Goal: Task Accomplishment & Management: Manage account settings

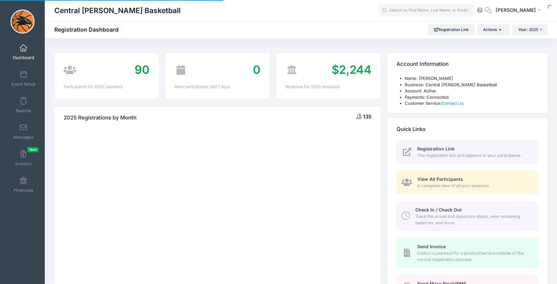
select select
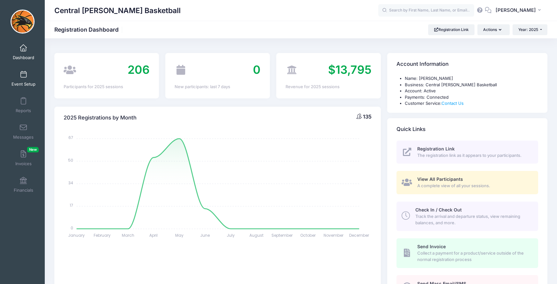
click at [22, 79] on link "Event Setup" at bounding box center [23, 78] width 30 height 22
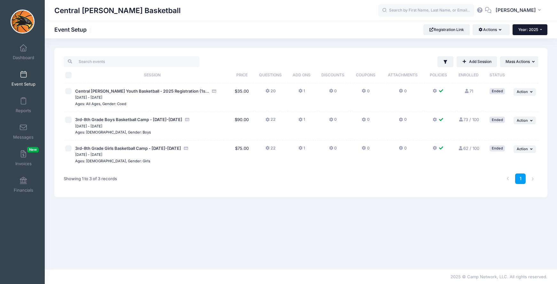
click at [535, 27] on span "Year: 2025" at bounding box center [528, 29] width 20 height 5
click at [528, 50] on link "Year: 2024" at bounding box center [533, 50] width 42 height 8
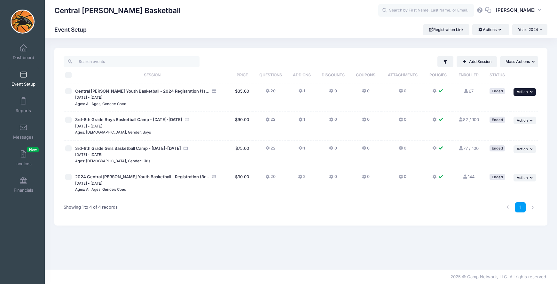
click at [530, 92] on icon "button" at bounding box center [532, 92] width 4 height 4
click at [508, 119] on link "Duplicate Session" at bounding box center [504, 118] width 58 height 12
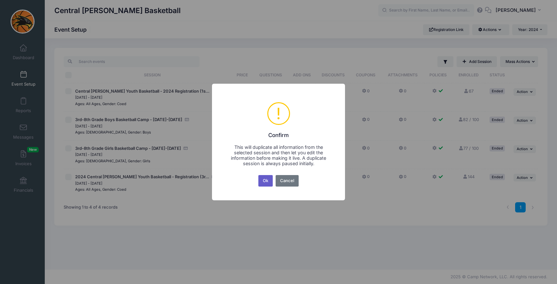
click at [263, 180] on button "Ok" at bounding box center [265, 181] width 15 height 12
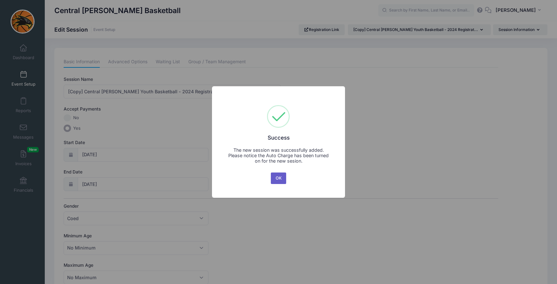
click at [275, 178] on button "OK" at bounding box center [278, 179] width 15 height 12
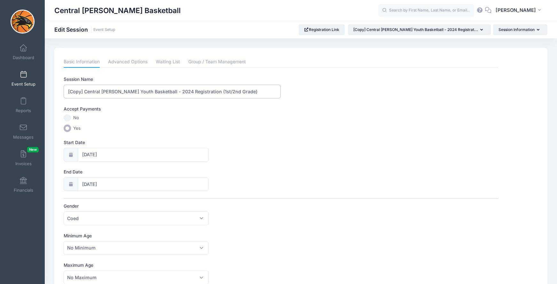
click at [161, 94] on input "[Copy] Central Lee Youth Basketball - 2024 Registration (1st/2nd Grade)" at bounding box center [172, 92] width 217 height 14
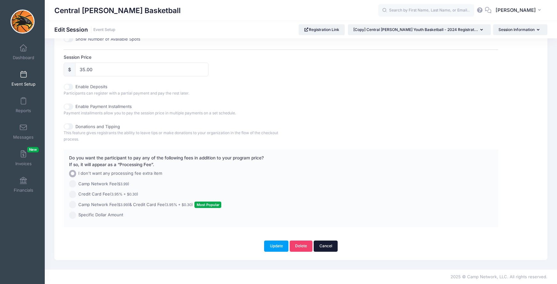
type input "[Copy] Central Lee Youth Basketball - 2026 Registration (1st/2nd Grade)"
click at [326, 242] on link "Cancel" at bounding box center [325, 246] width 24 height 11
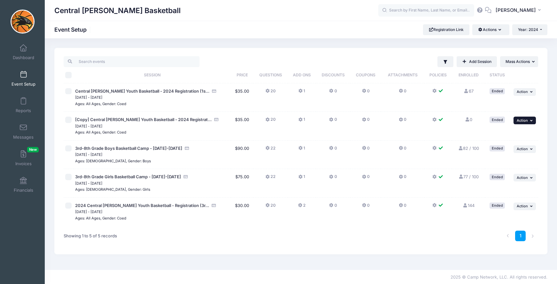
click at [525, 121] on span "Action" at bounding box center [521, 120] width 11 height 4
click at [504, 159] on link "Delete Session" at bounding box center [504, 159] width 58 height 12
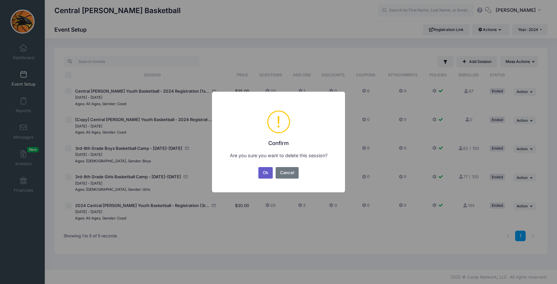
click at [262, 174] on button "Ok" at bounding box center [265, 173] width 15 height 12
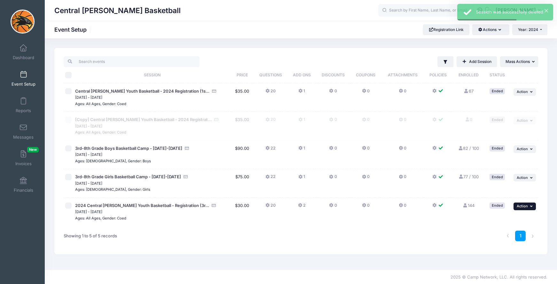
click at [520, 206] on span "Action" at bounding box center [521, 206] width 11 height 4
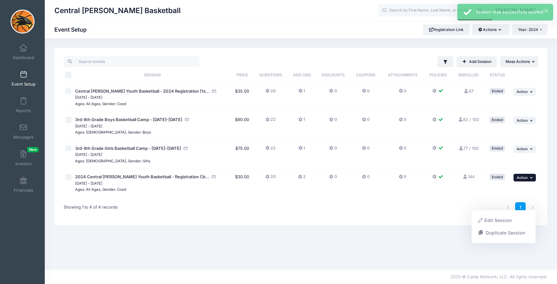
click at [505, 234] on link "Duplicate Session" at bounding box center [504, 233] width 58 height 12
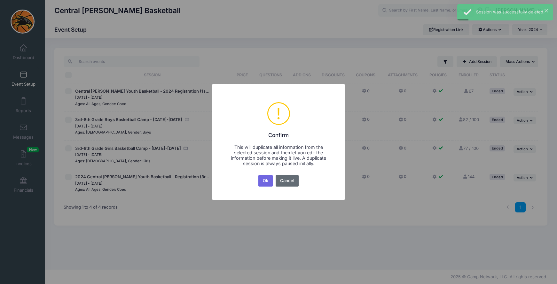
click at [285, 178] on button "Cancel" at bounding box center [286, 181] width 23 height 12
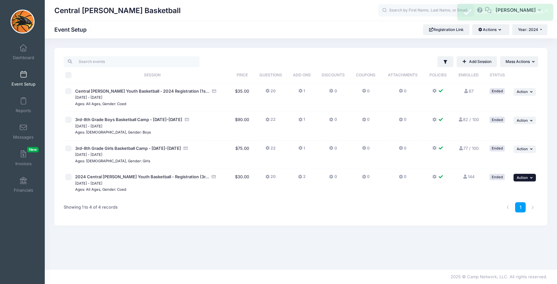
click at [529, 180] on button "... Action" at bounding box center [524, 178] width 22 height 8
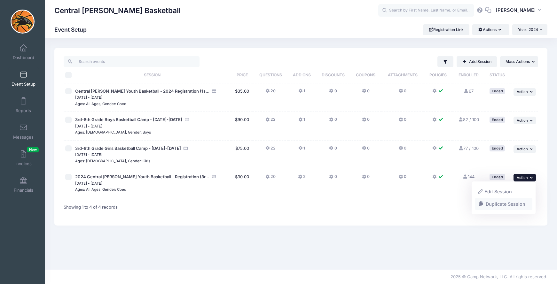
click at [505, 204] on link "Duplicate Session" at bounding box center [504, 204] width 58 height 12
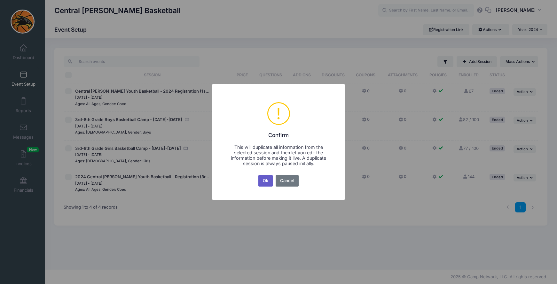
click at [267, 181] on button "Ok" at bounding box center [265, 181] width 15 height 12
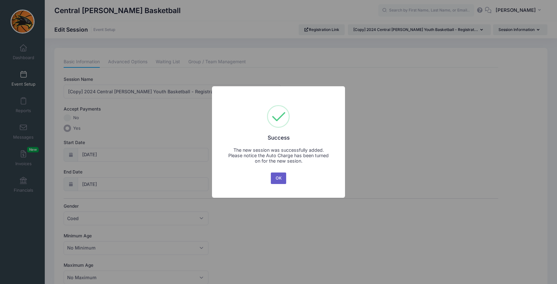
click at [277, 178] on button "OK" at bounding box center [278, 179] width 15 height 12
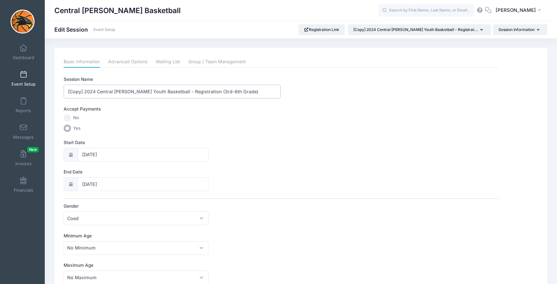
drag, startPoint x: 95, startPoint y: 92, endPoint x: 55, endPoint y: 92, distance: 39.9
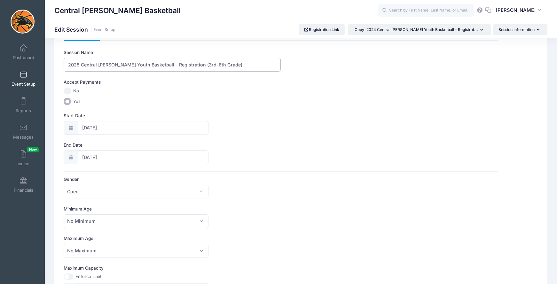
scroll to position [37, 0]
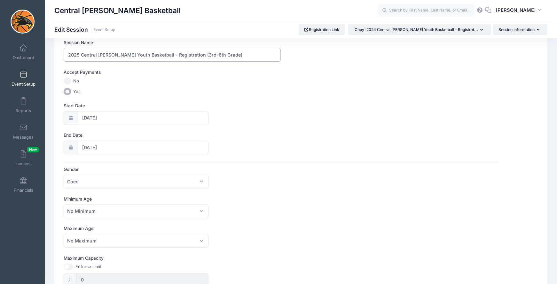
type input "2025 Central Lee Youth Basketball - Registration (3rd-6th Grade)"
click at [69, 118] on icon at bounding box center [70, 118] width 5 height 4
click at [92, 119] on input "10/16/2024" at bounding box center [143, 118] width 131 height 14
click at [145, 132] on span at bounding box center [145, 132] width 4 height 5
type input "2025"
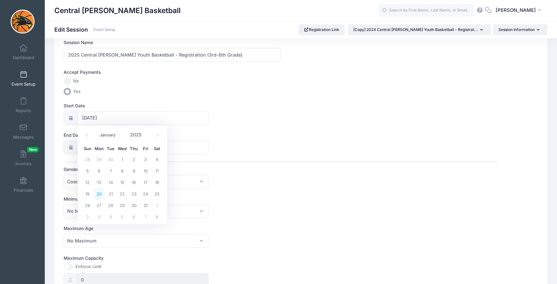
click at [99, 195] on span "20" at bounding box center [99, 194] width 12 height 12
type input "10/20/2025"
type input "10/21/2025"
type input "2025"
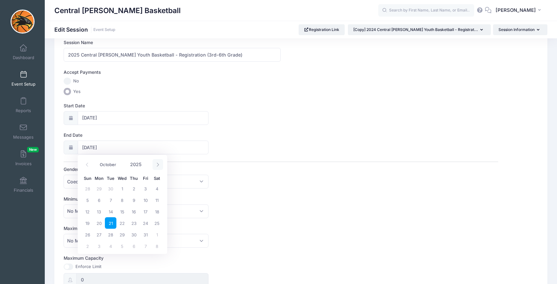
click at [159, 165] on icon at bounding box center [158, 165] width 4 height 4
click at [158, 167] on span at bounding box center [157, 164] width 11 height 11
select select "11"
click at [88, 224] on span "21" at bounding box center [88, 223] width 12 height 12
type input "12/21/2025"
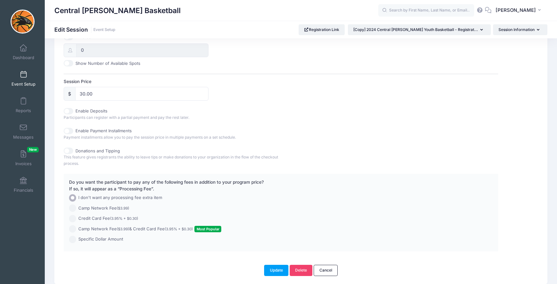
scroll to position [275, 0]
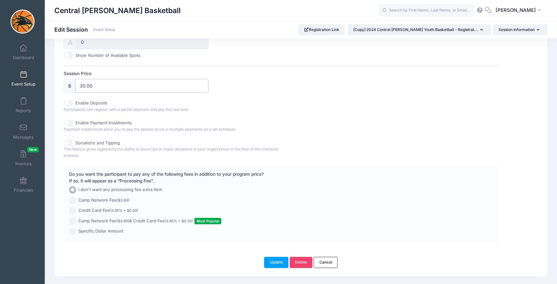
click at [85, 88] on input "30.00" at bounding box center [141, 86] width 133 height 14
click at [83, 88] on input "30.00" at bounding box center [141, 86] width 133 height 14
type input "35.00"
click at [294, 145] on div "Donations and Tipping This feature gives registrants the ability to leave tips …" at bounding box center [281, 149] width 434 height 19
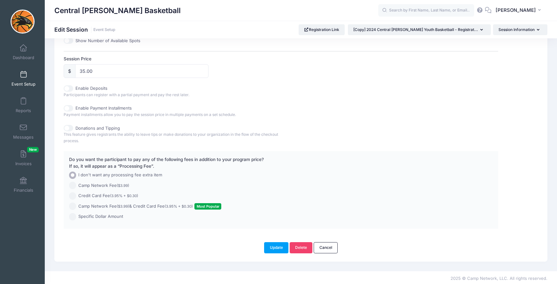
scroll to position [291, 0]
click at [275, 244] on button "Update" at bounding box center [276, 246] width 24 height 11
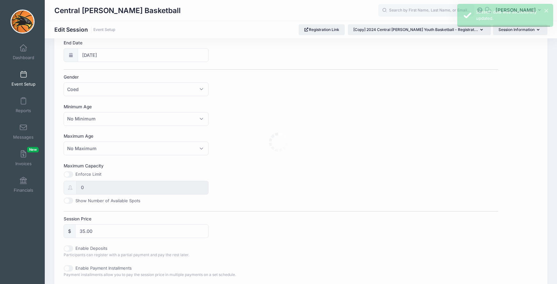
scroll to position [0, 0]
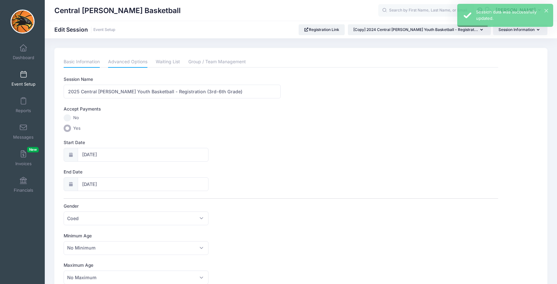
click at [133, 66] on link "Advanced Options" at bounding box center [127, 62] width 39 height 12
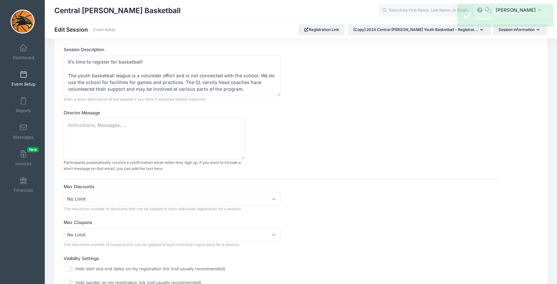
scroll to position [32, 0]
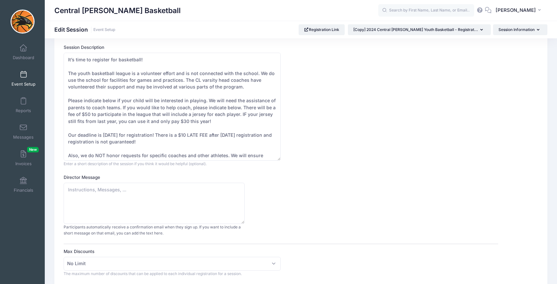
drag, startPoint x: 279, startPoint y: 92, endPoint x: 240, endPoint y: 145, distance: 65.3
click at [278, 159] on textarea "It’s time to register for basketball! The youth basketball league is a voluntee…" at bounding box center [172, 107] width 217 height 108
click at [183, 122] on textarea "It’s time to register for basketball! The youth basketball league is a voluntee…" at bounding box center [172, 107] width 217 height 108
click at [88, 116] on textarea "It’s time to register for basketball! The youth basketball league is a voluntee…" at bounding box center [172, 107] width 217 height 108
click at [109, 136] on textarea "It’s time to register for basketball! The youth basketball league is a voluntee…" at bounding box center [172, 107] width 217 height 108
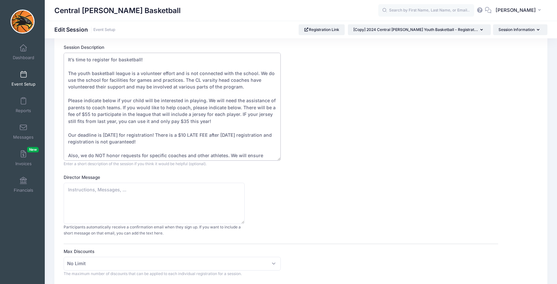
click at [109, 136] on textarea "It’s time to register for basketball! The youth basketball league is a voluntee…" at bounding box center [172, 107] width 217 height 108
click at [138, 135] on textarea "It’s time to register for basketball! The youth basketball league is a voluntee…" at bounding box center [172, 107] width 217 height 108
click at [260, 137] on textarea "It’s time to register for basketball! The youth basketball league is a voluntee…" at bounding box center [172, 107] width 217 height 108
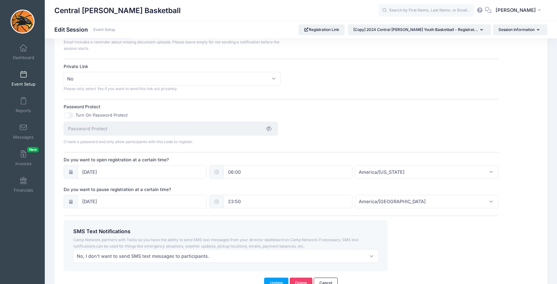
scroll to position [434, 0]
type textarea "It’s time to register for basketball! The youth basketball league is a voluntee…"
click at [71, 172] on icon at bounding box center [70, 171] width 5 height 4
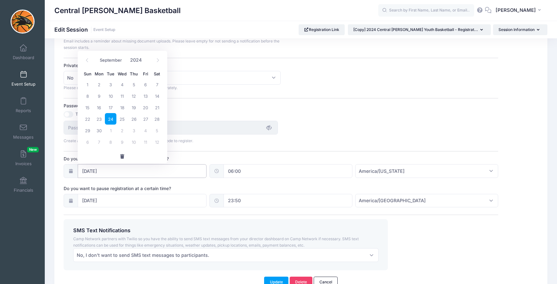
click at [87, 171] on input "09/24/2024" at bounding box center [142, 171] width 129 height 14
click at [145, 57] on span at bounding box center [145, 57] width 4 height 5
type input "2025"
click at [99, 107] on span "15" at bounding box center [99, 108] width 12 height 12
type input "[DATE]"
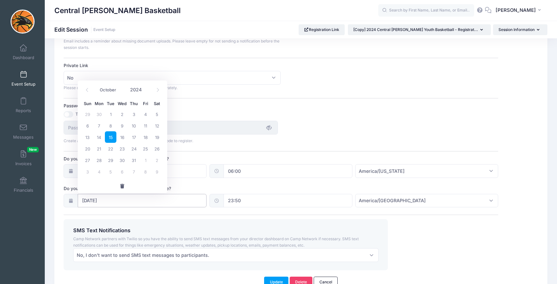
click at [120, 201] on input "10/15/2024" at bounding box center [142, 201] width 129 height 14
click at [122, 126] on span "9" at bounding box center [122, 126] width 12 height 12
type input "[DATE]"
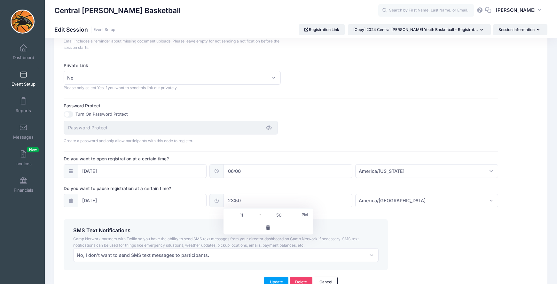
click at [232, 202] on input "23:50" at bounding box center [287, 201] width 129 height 14
type input "8"
type input "20:50"
type input "08"
click at [305, 214] on span "PM" at bounding box center [305, 214] width 16 height 13
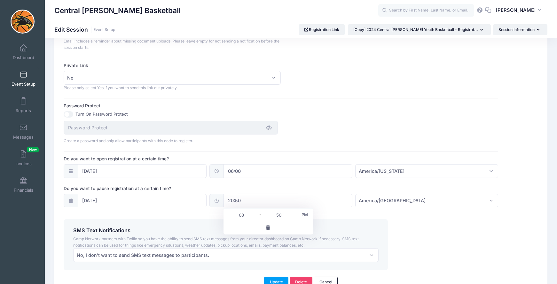
type input "08:50"
click at [181, 226] on div "SMS Text Notifications Camp Network partners with Twilio so you have the abilit…" at bounding box center [226, 244] width 324 height 51
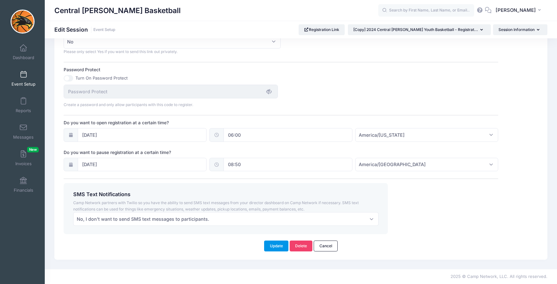
click at [275, 248] on button "Update" at bounding box center [276, 246] width 24 height 11
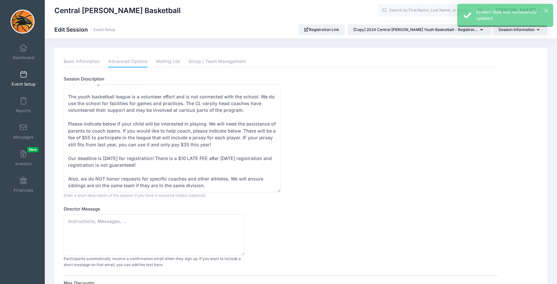
scroll to position [0, 0]
click at [166, 62] on link "Waiting List" at bounding box center [168, 62] width 24 height 12
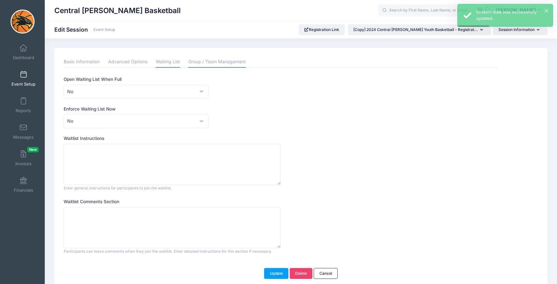
click at [217, 61] on link "Group / Team Management" at bounding box center [217, 62] width 58 height 12
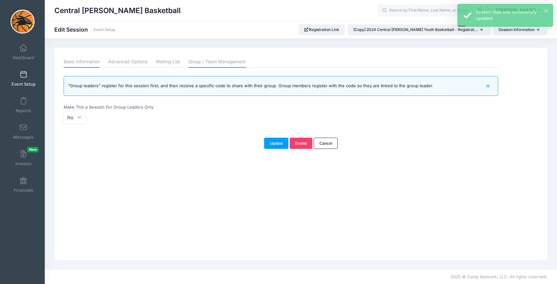
click at [88, 66] on link "Basic Information" at bounding box center [82, 62] width 36 height 12
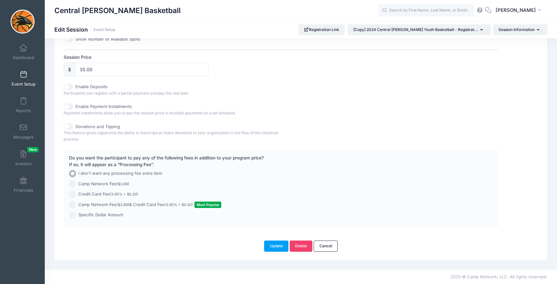
scroll to position [288, 0]
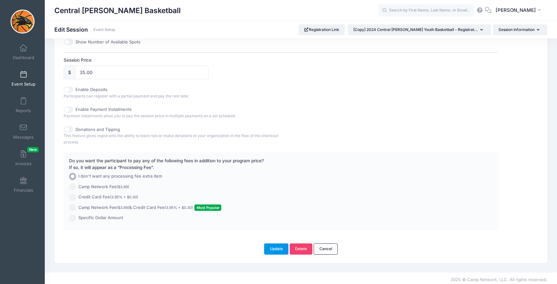
click at [281, 247] on button "Update" at bounding box center [276, 249] width 24 height 11
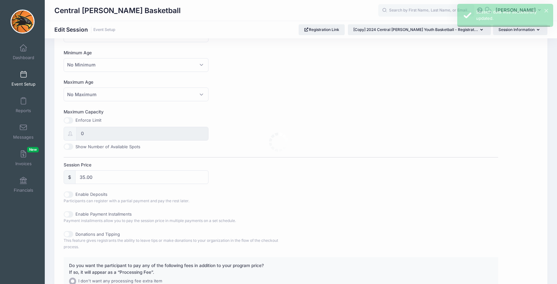
scroll to position [0, 0]
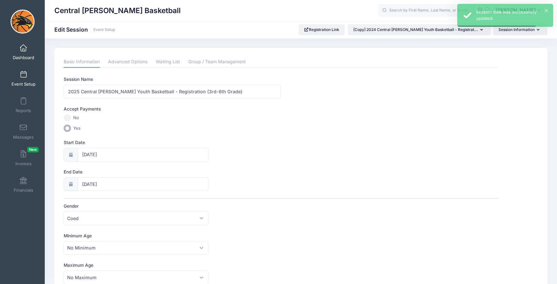
click at [16, 52] on link "Dashboard" at bounding box center [23, 52] width 30 height 22
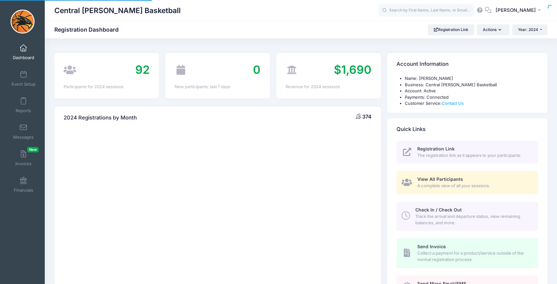
select select
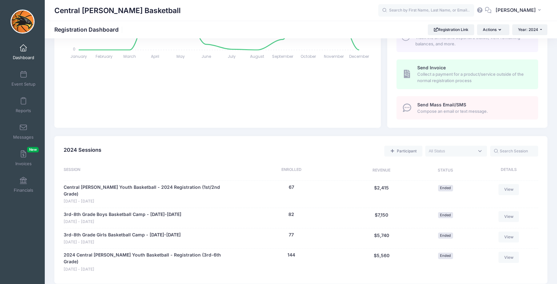
scroll to position [95, 0]
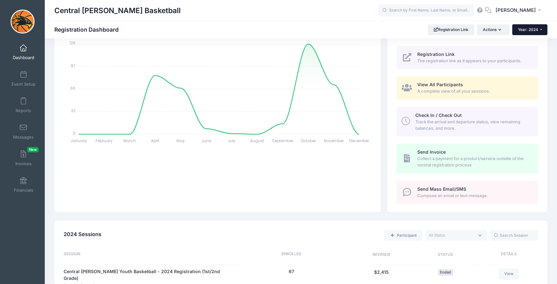
click at [526, 31] on span "Year: 2024" at bounding box center [528, 29] width 20 height 5
click at [526, 42] on link "Year: 2025" at bounding box center [533, 42] width 42 height 8
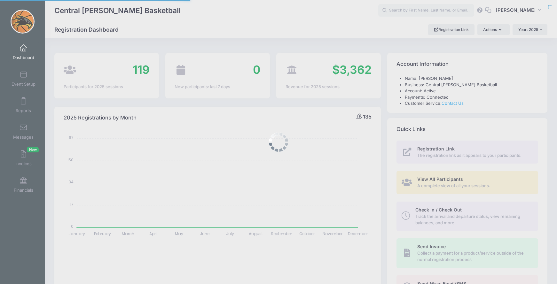
select select
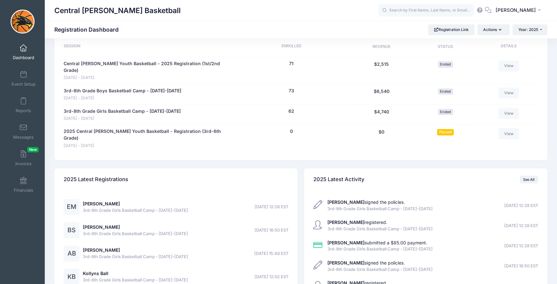
scroll to position [304, 0]
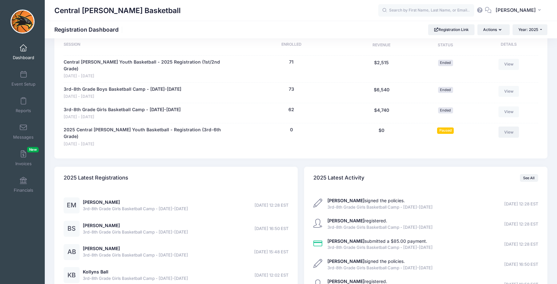
click at [507, 127] on link "View" at bounding box center [508, 132] width 20 height 11
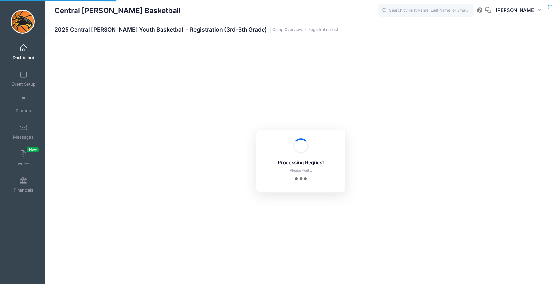
select select "10"
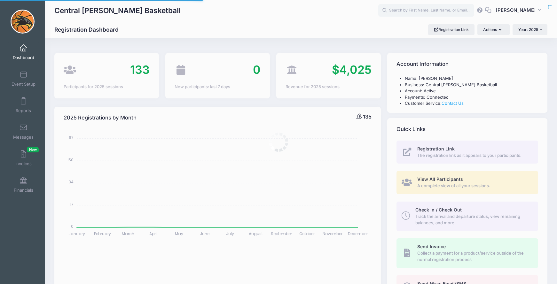
select select
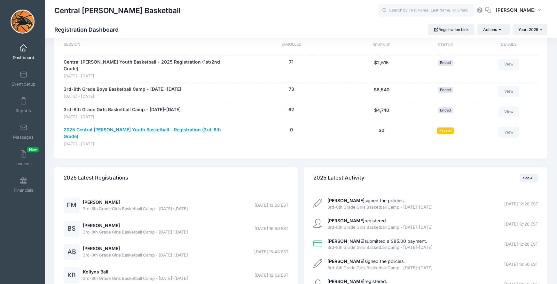
click at [102, 127] on link "2025 Central [PERSON_NAME] Youth Basketball - Registration (3rd-6th Grade)" at bounding box center [147, 133] width 167 height 13
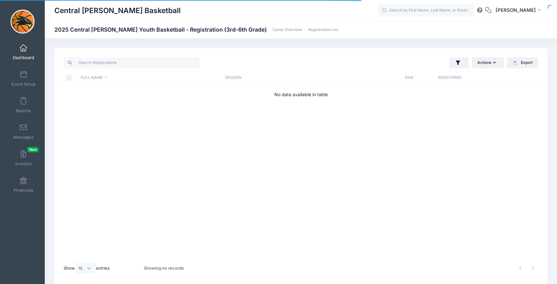
select select "10"
click at [23, 76] on span at bounding box center [23, 74] width 0 height 7
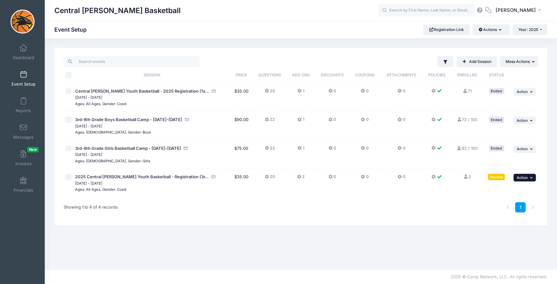
click at [523, 179] on span "Action" at bounding box center [521, 177] width 11 height 4
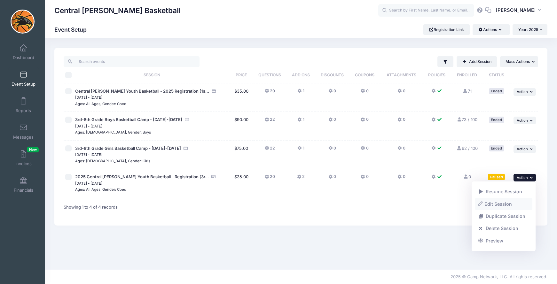
click at [500, 204] on link "Edit Session" at bounding box center [504, 204] width 58 height 12
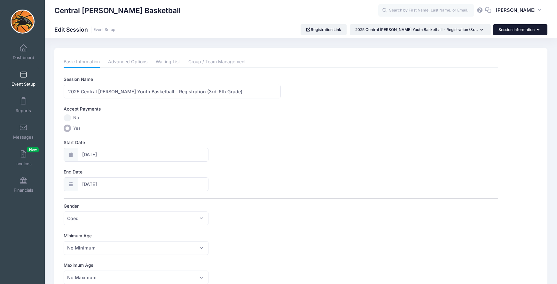
click at [516, 31] on button "Session Information" at bounding box center [520, 29] width 54 height 11
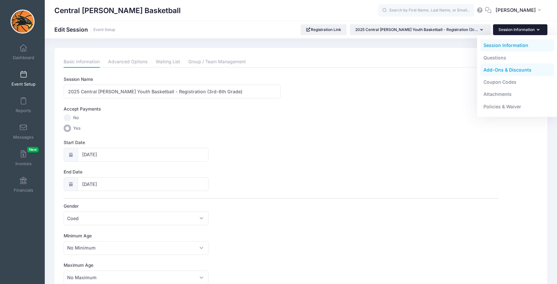
click at [498, 70] on link "Add-Ons & Discounts" at bounding box center [517, 70] width 74 height 12
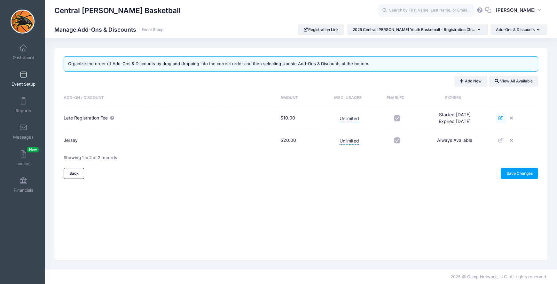
click at [500, 117] on link at bounding box center [501, 118] width 10 height 10
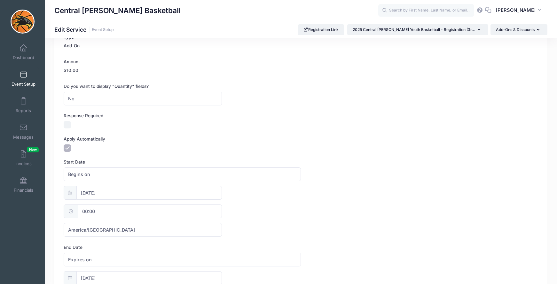
scroll to position [121, 0]
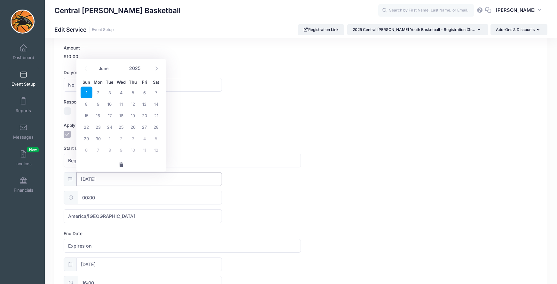
click at [83, 179] on input "06/01/2025" at bounding box center [148, 179] width 145 height 14
click at [156, 69] on icon at bounding box center [156, 68] width 4 height 4
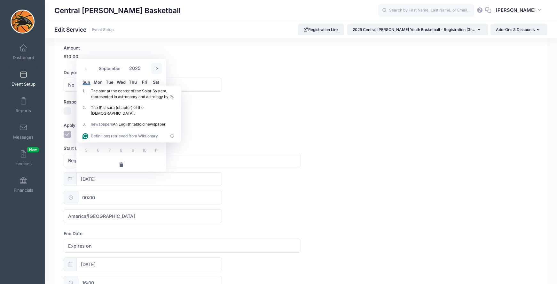
click at [156, 69] on icon at bounding box center [156, 68] width 4 height 4
select select "9"
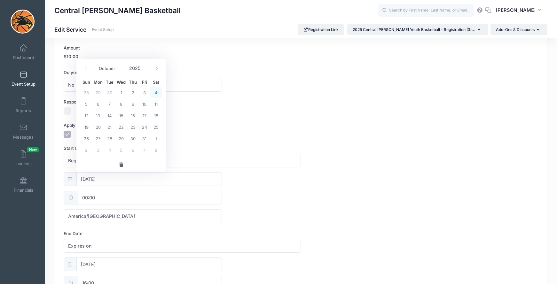
click at [154, 91] on span "4" at bounding box center [156, 93] width 12 height 12
type input "10/04/2025"
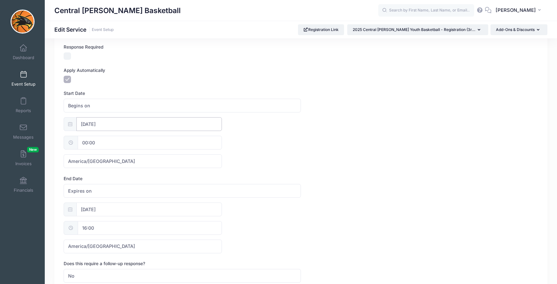
scroll to position [191, 0]
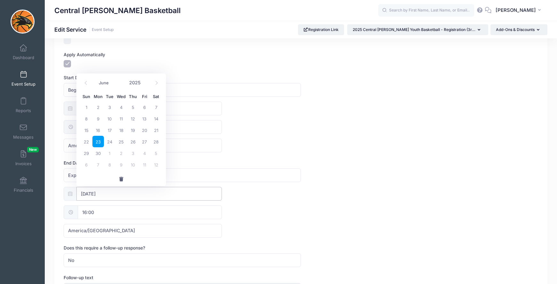
click at [88, 195] on input "06/23/2025" at bounding box center [148, 194] width 145 height 14
click at [154, 83] on icon at bounding box center [156, 83] width 4 height 4
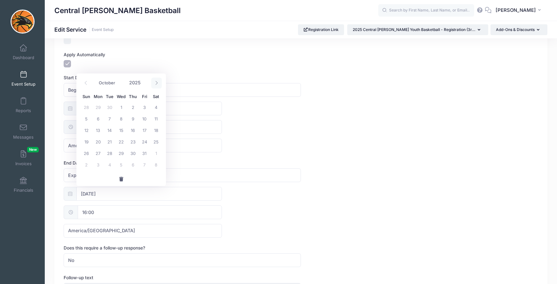
click at [154, 83] on icon at bounding box center [156, 83] width 4 height 4
click at [84, 83] on icon at bounding box center [86, 83] width 4 height 4
select select "9"
click at [145, 120] on span "10" at bounding box center [145, 119] width 12 height 12
type input "10/10/2025"
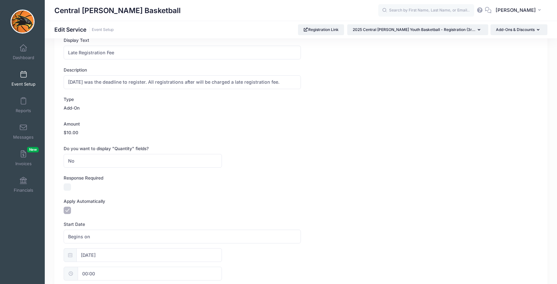
scroll to position [43, 0]
drag, startPoint x: 83, startPoint y: 84, endPoint x: 61, endPoint y: 85, distance: 21.4
click at [61, 85] on div "This item is already assigned to one or multiple sessions. If you change the de…" at bounding box center [301, 269] width 480 height 513
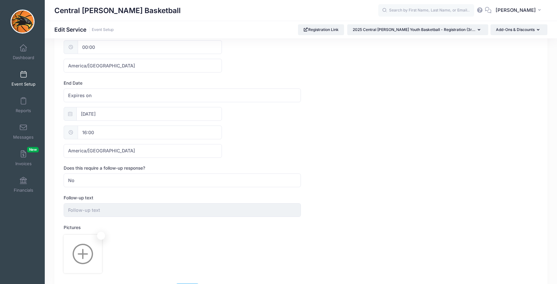
scroll to position [317, 0]
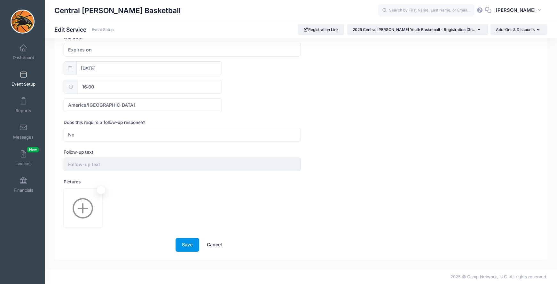
type input "October 3 was the deadline to register. All registrations after will be charged…"
click at [187, 245] on button "Save" at bounding box center [187, 245] width 24 height 14
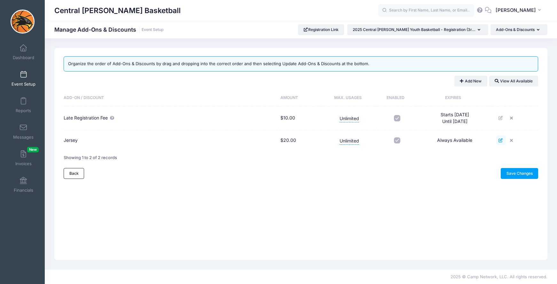
click at [500, 140] on icon at bounding box center [500, 140] width 5 height 4
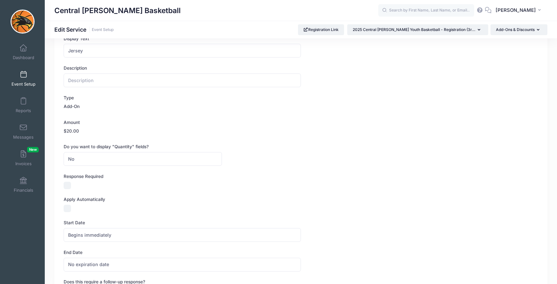
scroll to position [67, 0]
click at [98, 80] on input "text" at bounding box center [182, 80] width 237 height 14
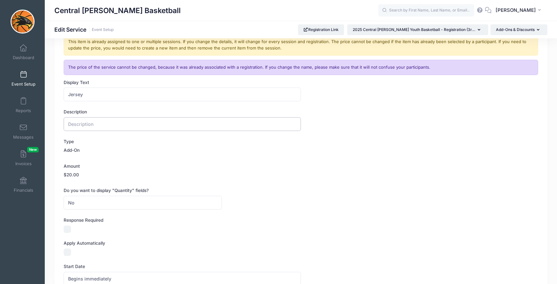
scroll to position [0, 0]
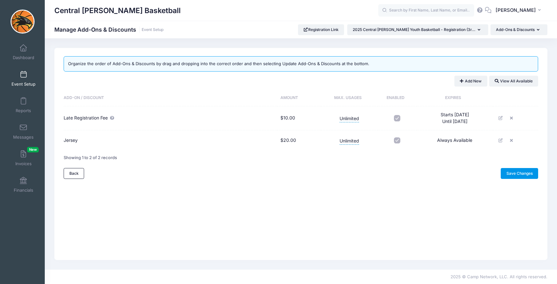
click at [519, 174] on link "Save Changes" at bounding box center [518, 173] width 37 height 11
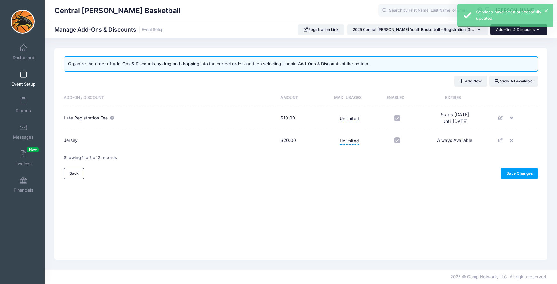
click at [513, 30] on button "Add-Ons & Discounts" at bounding box center [518, 29] width 57 height 11
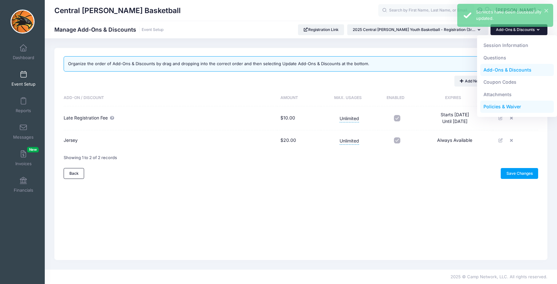
click at [498, 104] on link "Policies & Waiver" at bounding box center [517, 107] width 74 height 12
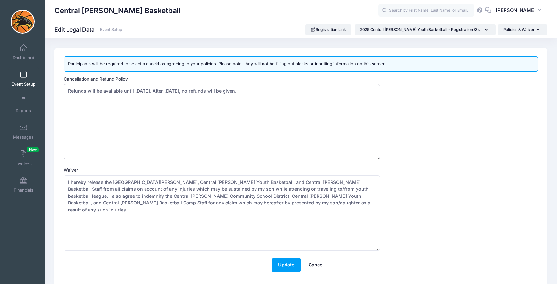
click at [153, 93] on textarea "Refunds will be available until [DATE]. After [DATE], no refunds will be given." at bounding box center [222, 121] width 316 height 75
click at [188, 93] on textarea "Refunds will be available until [DATE]. After [DATE], no refunds will be given." at bounding box center [222, 121] width 316 height 75
click at [189, 93] on textarea "Refunds will be available until [DATE]. After [DATE], no refunds will be given." at bounding box center [222, 121] width 316 height 75
type textarea "Refunds will be available until [DATE]. After [DATE], no refunds will be given."
click at [287, 266] on button "Update" at bounding box center [286, 265] width 29 height 14
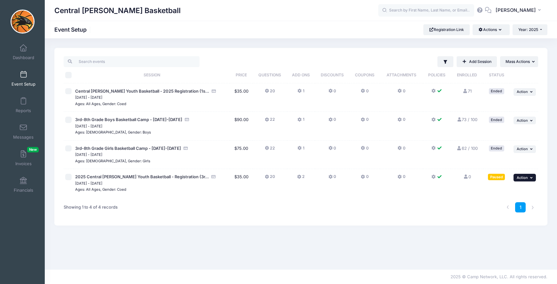
click at [528, 178] on button "... Action" at bounding box center [524, 178] width 22 height 8
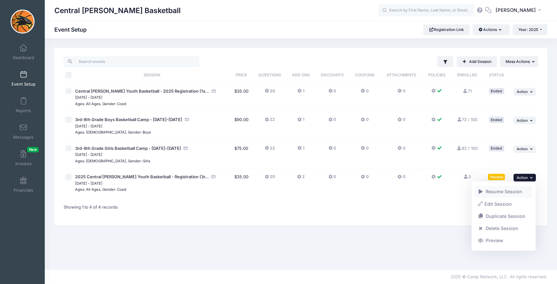
click at [513, 192] on link "Resume Session" at bounding box center [504, 192] width 58 height 12
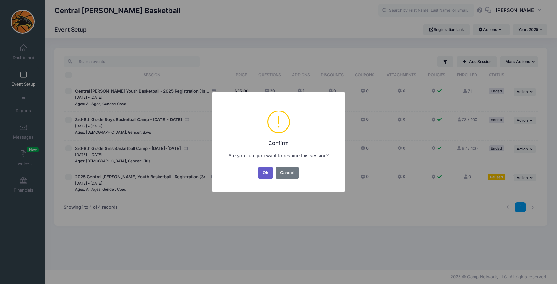
click at [264, 171] on button "Ok" at bounding box center [265, 173] width 15 height 12
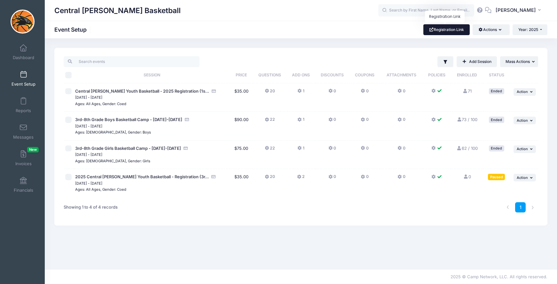
click at [444, 30] on link "Registration Link" at bounding box center [446, 29] width 46 height 11
click at [530, 177] on icon "button" at bounding box center [532, 178] width 4 height 4
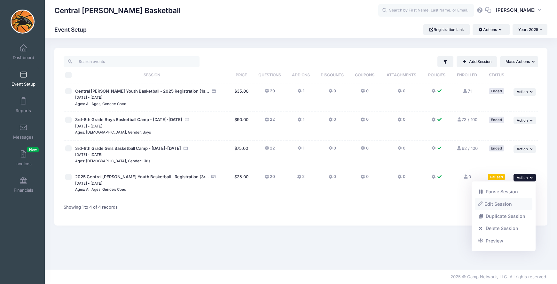
click at [501, 205] on link "Edit Session" at bounding box center [504, 204] width 58 height 12
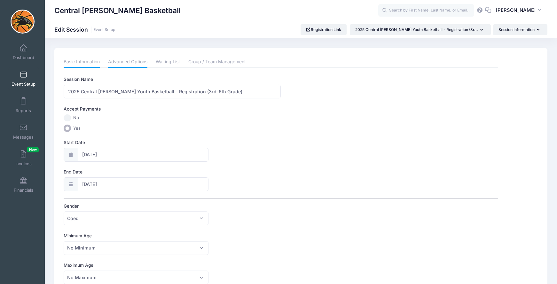
click at [121, 64] on link "Advanced Options" at bounding box center [127, 62] width 39 height 12
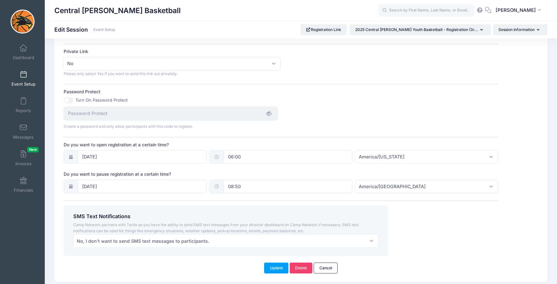
scroll to position [384, 0]
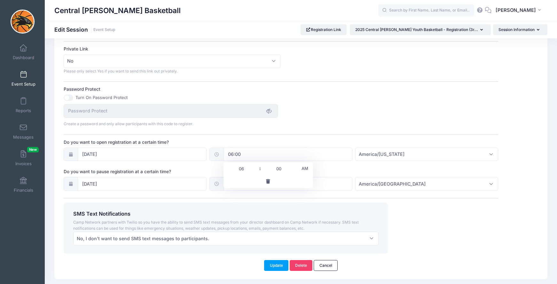
click at [244, 156] on input "06:00" at bounding box center [287, 155] width 129 height 14
click at [272, 268] on button "Update" at bounding box center [276, 265] width 24 height 11
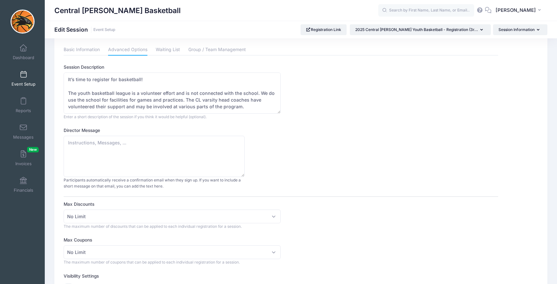
scroll to position [0, 0]
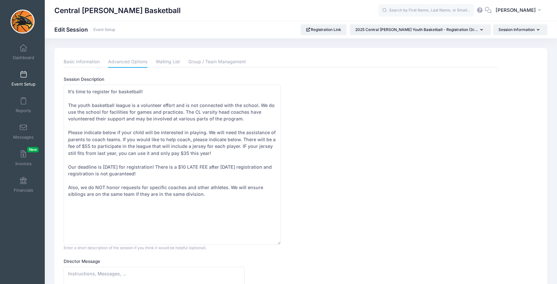
drag, startPoint x: 279, startPoint y: 124, endPoint x: 282, endPoint y: 243, distance: 118.9
click at [282, 243] on div "Session Description It’s time to register for basketball! The youth basketball …" at bounding box center [281, 163] width 434 height 175
click at [174, 60] on link "Waiting List" at bounding box center [168, 62] width 24 height 12
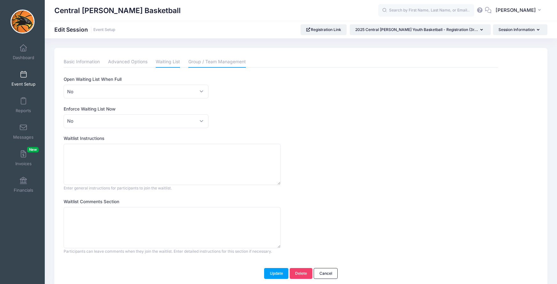
click at [220, 63] on link "Group / Team Management" at bounding box center [217, 62] width 58 height 12
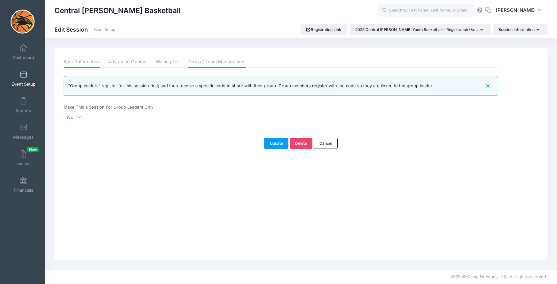
click at [76, 61] on link "Basic Information" at bounding box center [82, 62] width 36 height 12
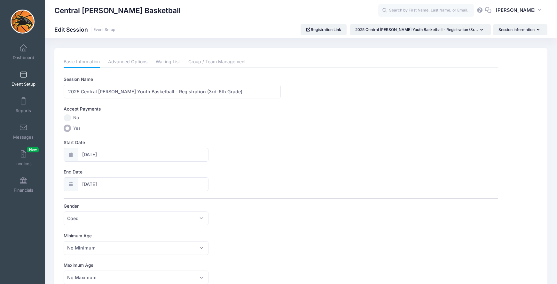
click at [73, 156] on icon at bounding box center [70, 155] width 5 height 4
click at [84, 156] on input "10/20/2025" at bounding box center [143, 155] width 131 height 14
click at [322, 146] on div "Start Date 10/20/2025" at bounding box center [281, 150] width 434 height 22
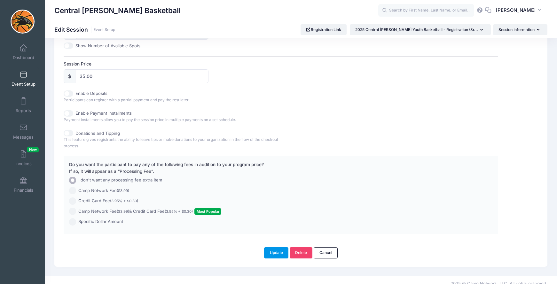
click at [272, 252] on button "Update" at bounding box center [276, 252] width 24 height 11
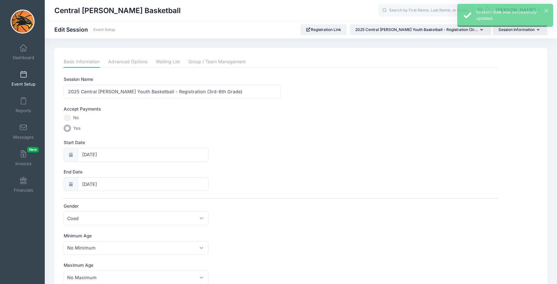
scroll to position [3, 0]
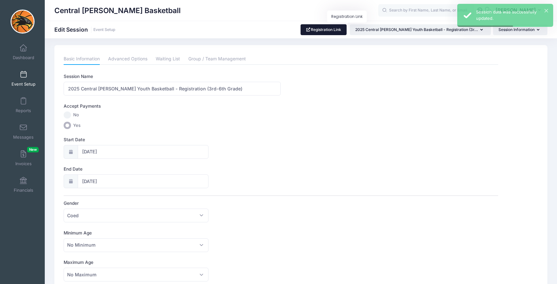
click at [347, 31] on link "Registration Link" at bounding box center [323, 29] width 46 height 11
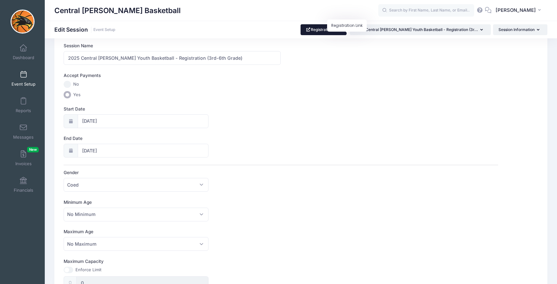
scroll to position [44, 0]
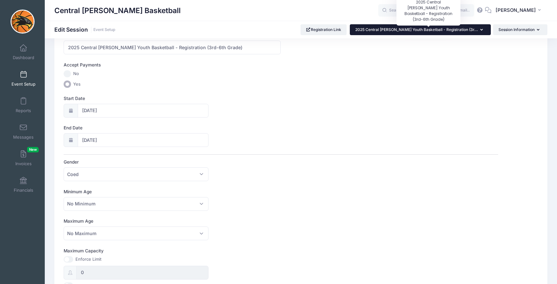
click at [435, 31] on span "2025 Central Lee Youth Basketball - Registration (3r..." at bounding box center [416, 29] width 123 height 5
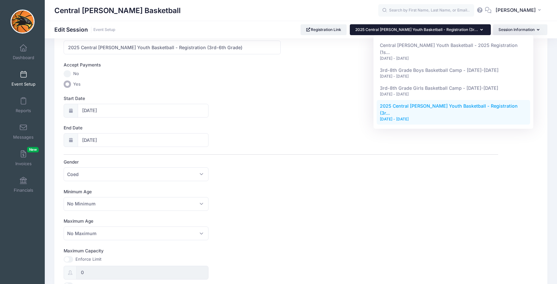
drag, startPoint x: 503, startPoint y: 178, endPoint x: 518, endPoint y: 73, distance: 106.8
click at [505, 165] on div "Basic Information Advanced Options Waiting List Group / Team Management Session…" at bounding box center [301, 246] width 480 height 469
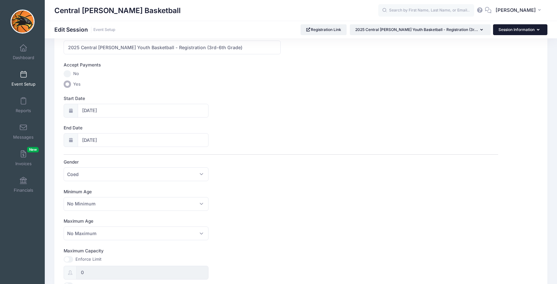
click at [513, 29] on button "Session Information" at bounding box center [520, 29] width 54 height 11
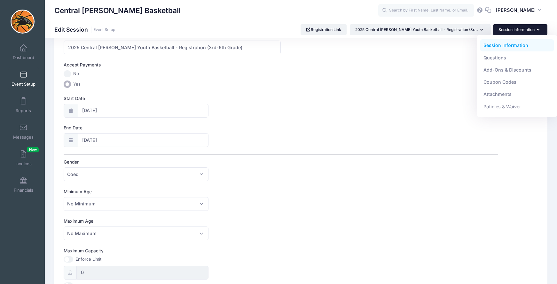
click at [513, 29] on button "Session Information" at bounding box center [520, 29] width 54 height 11
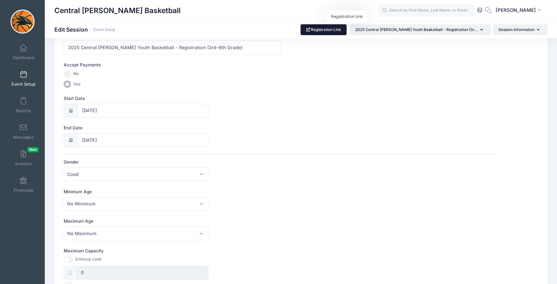
click at [347, 30] on link "Registration Link" at bounding box center [323, 29] width 46 height 11
click at [92, 112] on input "10/20/2025" at bounding box center [143, 111] width 131 height 14
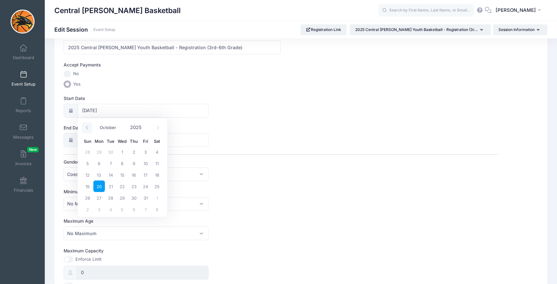
click at [89, 128] on icon at bounding box center [87, 128] width 4 height 4
select select "8"
click at [90, 176] on span "14" at bounding box center [88, 175] width 12 height 12
type input "09/14/2025"
click at [273, 188] on div "Session Name 2025 Central Lee Youth Basketball - Registration (3rd-6th Grade) A…" at bounding box center [281, 253] width 434 height 442
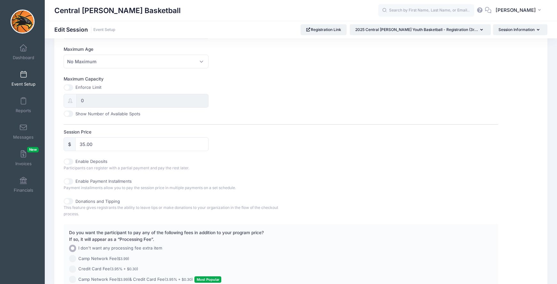
scroll to position [291, 0]
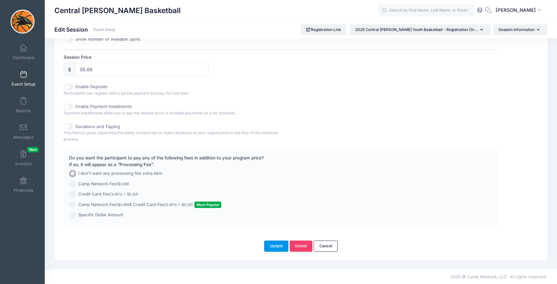
click at [276, 244] on button "Update" at bounding box center [276, 246] width 24 height 11
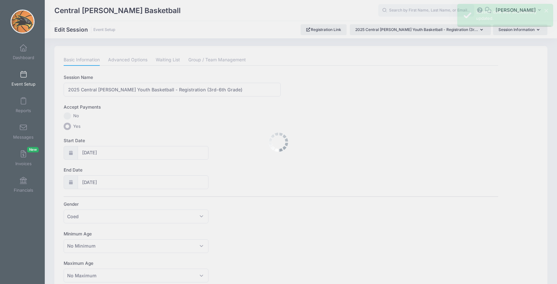
scroll to position [0, 0]
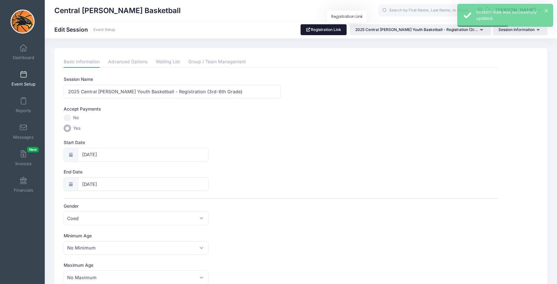
click at [345, 32] on link "Registration Link" at bounding box center [323, 29] width 46 height 11
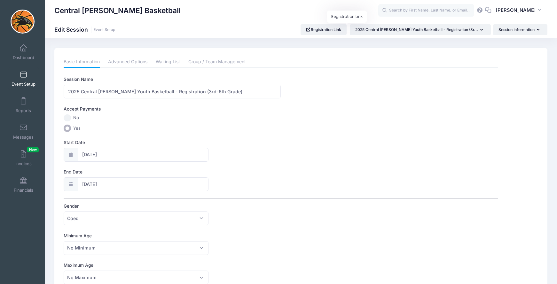
click at [26, 81] on span "Event Setup" at bounding box center [24, 83] width 24 height 5
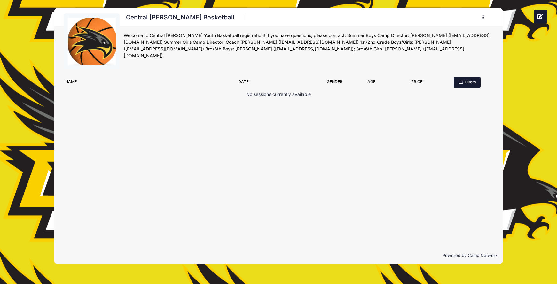
click at [470, 82] on button "Filters" at bounding box center [466, 82] width 27 height 11
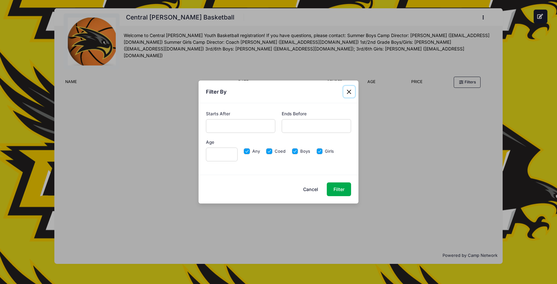
click at [346, 91] on button "Close" at bounding box center [349, 92] width 12 height 12
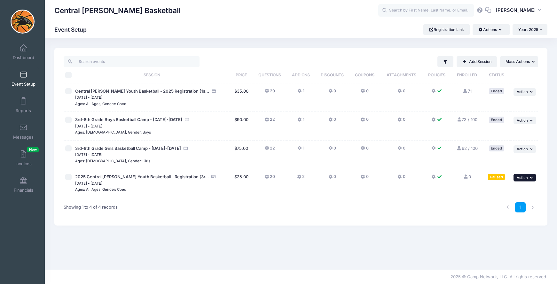
click at [522, 178] on span "Action" at bounding box center [521, 177] width 11 height 4
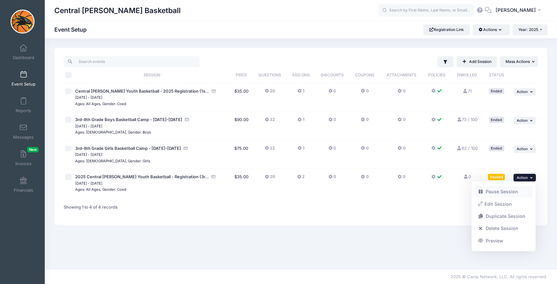
click at [497, 192] on link "Pause Session" at bounding box center [504, 192] width 58 height 12
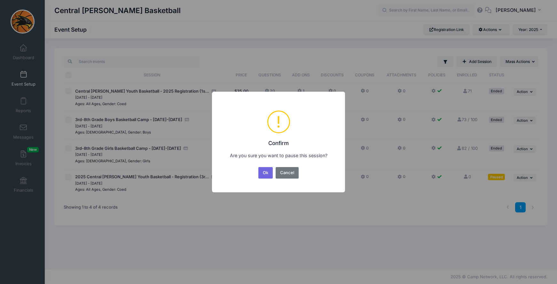
click at [299, 173] on div "Ok No Cancel" at bounding box center [278, 173] width 43 height 14
click at [291, 172] on button "Cancel" at bounding box center [286, 173] width 23 height 12
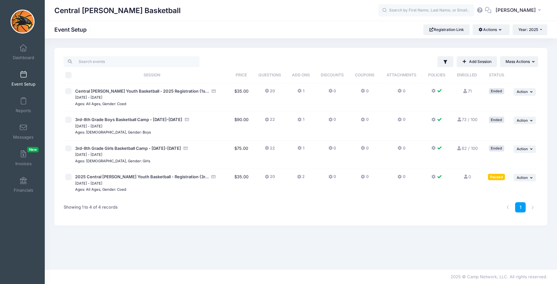
click at [522, 182] on td "... Action Resume Session Pause Session Edit Session Duplicate Session Delete S…" at bounding box center [523, 183] width 28 height 28
click at [523, 179] on span "Action" at bounding box center [521, 177] width 11 height 4
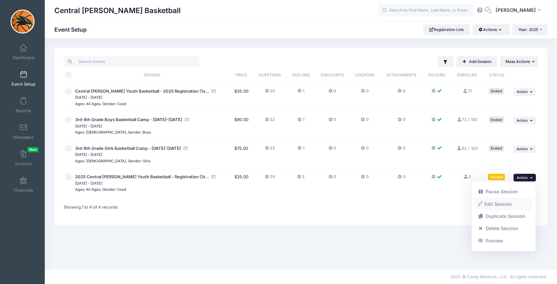
click at [495, 206] on link "Edit Session" at bounding box center [504, 204] width 58 height 12
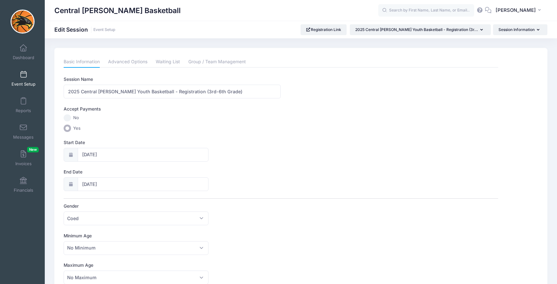
click at [68, 158] on div at bounding box center [71, 155] width 14 height 14
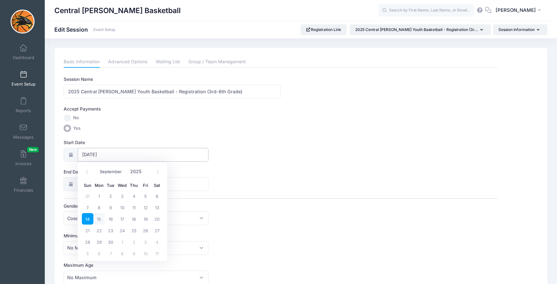
click at [92, 156] on input "[DATE]" at bounding box center [143, 155] width 131 height 14
click at [159, 172] on icon at bounding box center [158, 172] width 4 height 4
select select "9"
click at [100, 233] on span "20" at bounding box center [99, 231] width 12 height 12
type input "[DATE]"
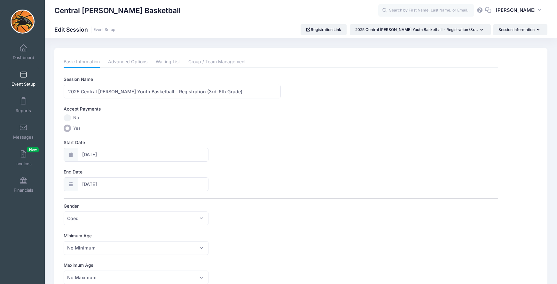
click at [291, 173] on div "End Date [DATE]" at bounding box center [281, 180] width 434 height 22
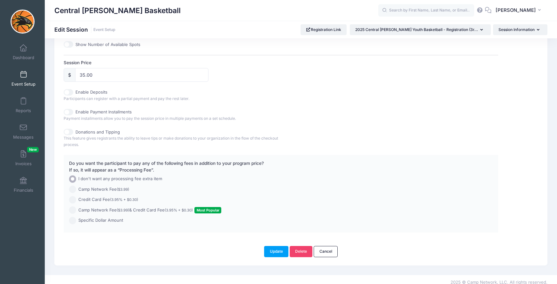
scroll to position [291, 0]
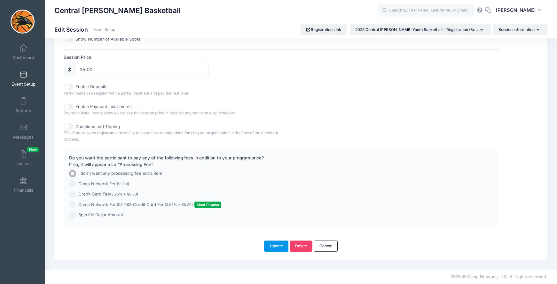
click at [279, 247] on button "Update" at bounding box center [276, 246] width 24 height 11
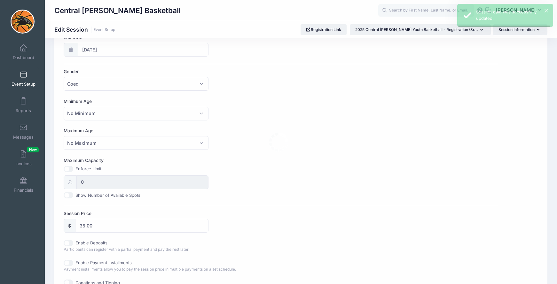
scroll to position [0, 0]
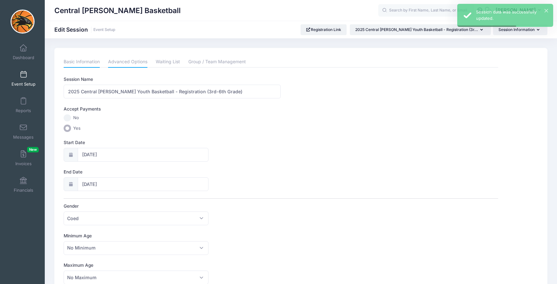
click at [121, 59] on link "Advanced Options" at bounding box center [127, 62] width 39 height 12
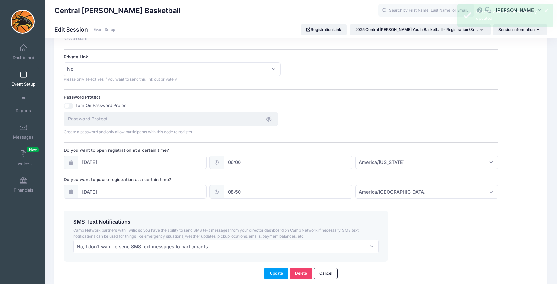
scroll to position [376, 0]
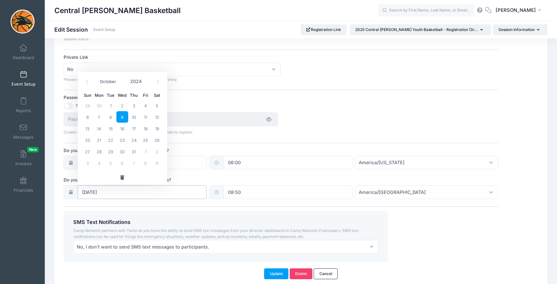
click at [111, 193] on input "[DATE]" at bounding box center [142, 192] width 129 height 14
click at [158, 81] on icon at bounding box center [158, 82] width 4 height 4
select select "11"
click at [158, 81] on icon at bounding box center [158, 82] width 4 height 4
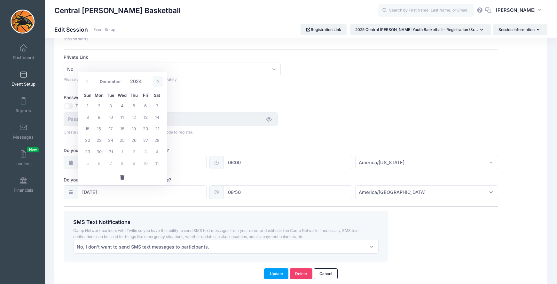
type input "2025"
click at [158, 81] on icon at bounding box center [158, 82] width 4 height 4
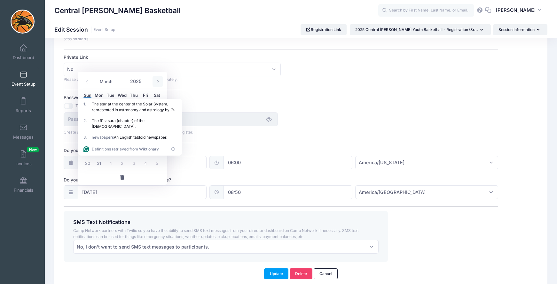
click at [158, 81] on icon at bounding box center [158, 82] width 4 height 4
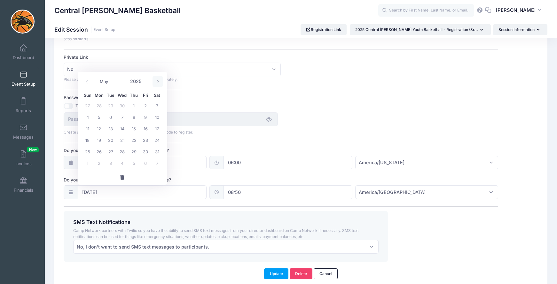
click at [158, 81] on icon at bounding box center [158, 82] width 4 height 4
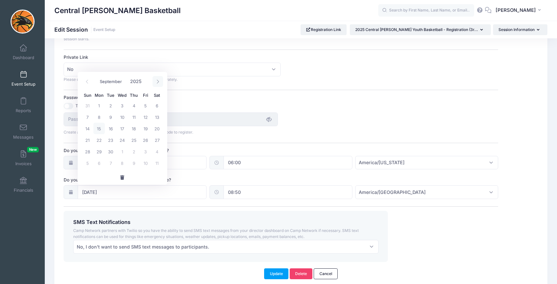
select select "9"
click at [145, 107] on span "3" at bounding box center [146, 106] width 12 height 12
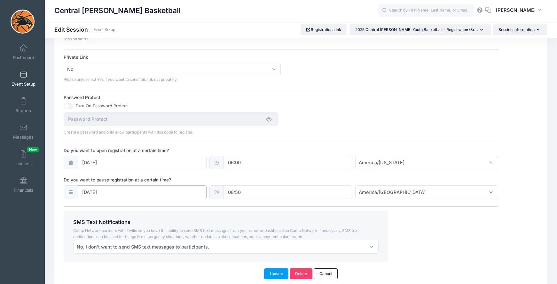
click at [151, 191] on input "[DATE]" at bounding box center [142, 192] width 129 height 14
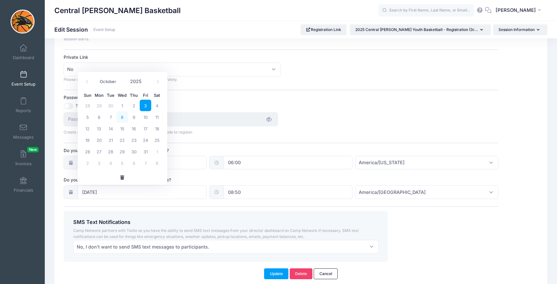
click at [123, 118] on span "8" at bounding box center [122, 117] width 12 height 12
type input "[DATE]"
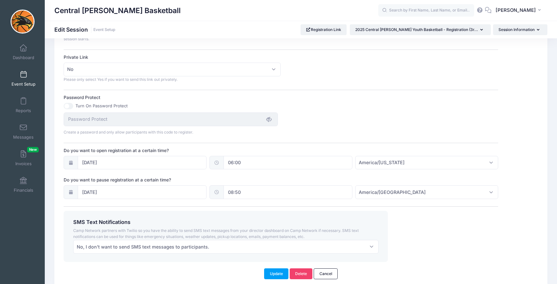
click at [175, 234] on span "Camp Network partners with Twilio so you have the ability to send SMS text mess…" at bounding box center [215, 233] width 285 height 11
click at [276, 273] on button "Update" at bounding box center [276, 273] width 24 height 11
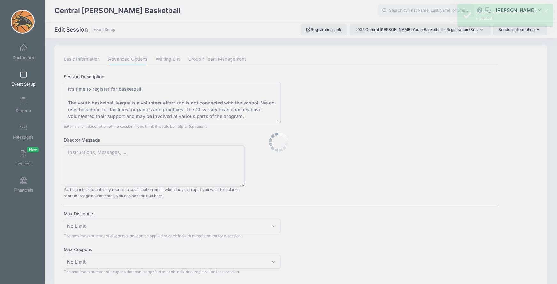
scroll to position [0, 0]
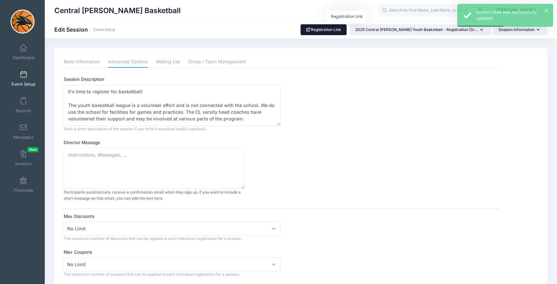
click at [343, 30] on link "Registration Link" at bounding box center [323, 29] width 46 height 11
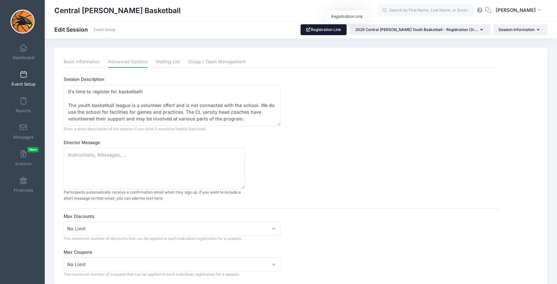
click at [341, 27] on link "Registration Link" at bounding box center [323, 29] width 46 height 11
click at [23, 49] on span at bounding box center [23, 48] width 0 height 7
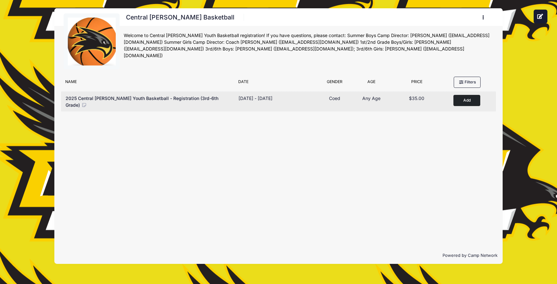
click at [464, 101] on button "Add to Cart" at bounding box center [466, 100] width 27 height 11
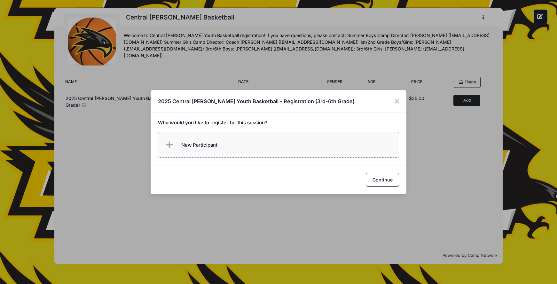
click at [193, 145] on span "New Participant" at bounding box center [199, 145] width 36 height 7
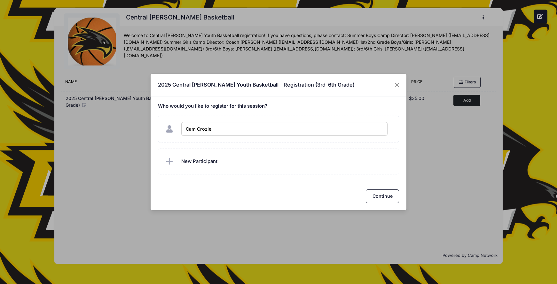
type input "Cam Crozier"
checkbox input "true"
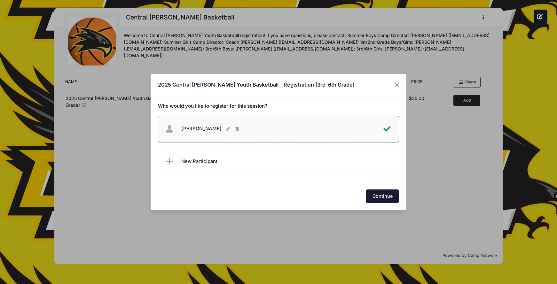
click at [383, 199] on button "Continue" at bounding box center [382, 196] width 33 height 14
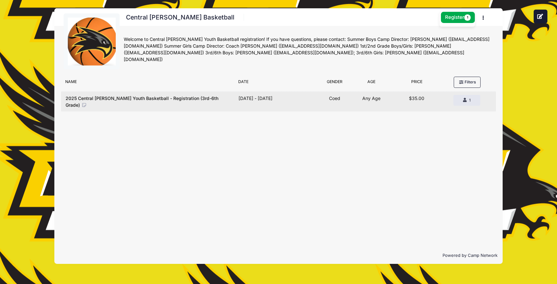
click at [364, 99] on span "Any Age" at bounding box center [371, 98] width 18 height 5
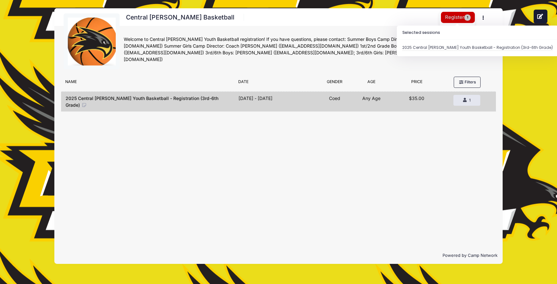
click at [458, 22] on button "Register 1" at bounding box center [458, 17] width 34 height 11
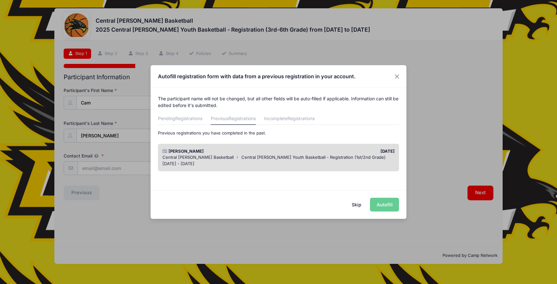
click at [288, 163] on div "Jan 3 - Feb 19, 2023" at bounding box center [278, 164] width 232 height 6
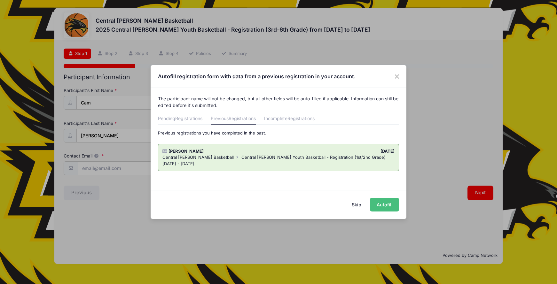
click at [378, 203] on button "Autofill" at bounding box center [384, 205] width 29 height 14
type input "acrozier@gmail.com"
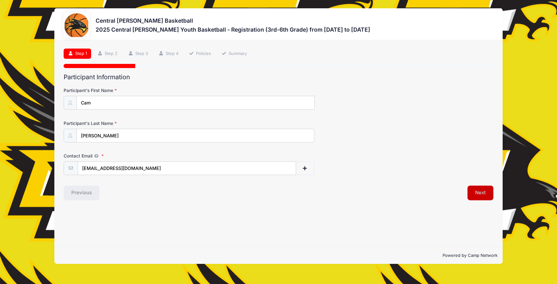
click at [479, 190] on button "Next" at bounding box center [480, 193] width 26 height 15
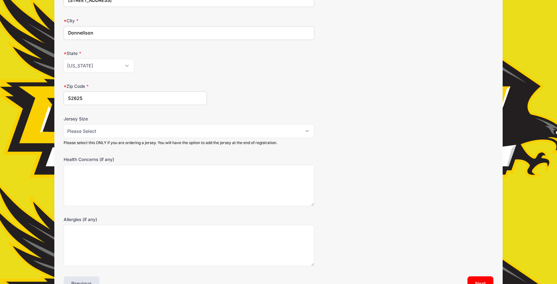
scroll to position [182, 0]
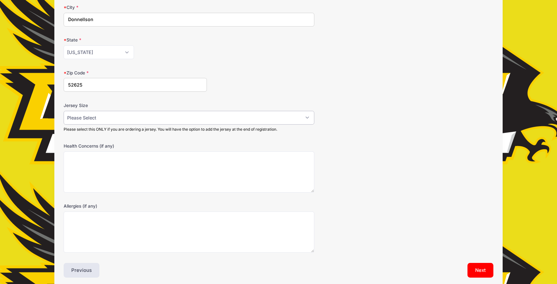
click at [119, 117] on select "Please Select YS YM YL AS AM AL AXL" at bounding box center [189, 118] width 251 height 14
click at [163, 119] on select "Please Select YS YM YL AS AM AL AXL" at bounding box center [189, 118] width 251 height 14
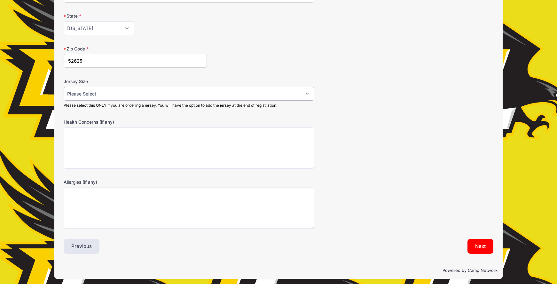
scroll to position [209, 0]
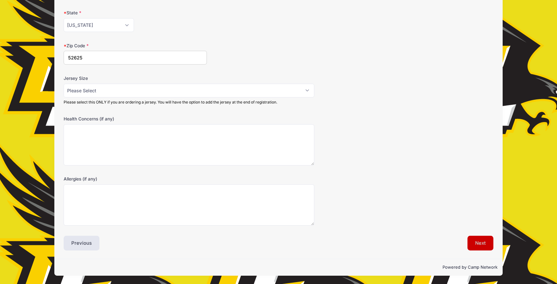
click at [475, 245] on button "Next" at bounding box center [480, 243] width 26 height 15
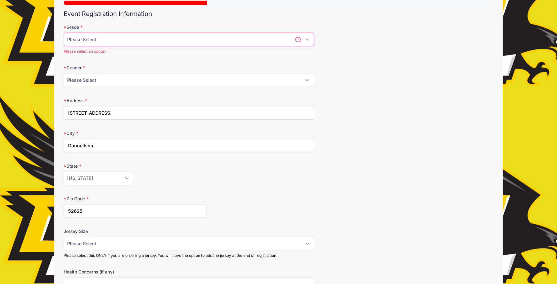
scroll to position [54, 0]
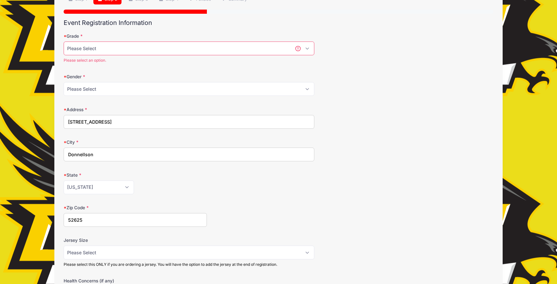
click at [122, 50] on select "Please Select 3rd 4th 5th 6th" at bounding box center [189, 49] width 251 height 14
select select "5th"
click at [64, 42] on select "Please Select 3rd 4th 5th 6th" at bounding box center [189, 49] width 251 height 14
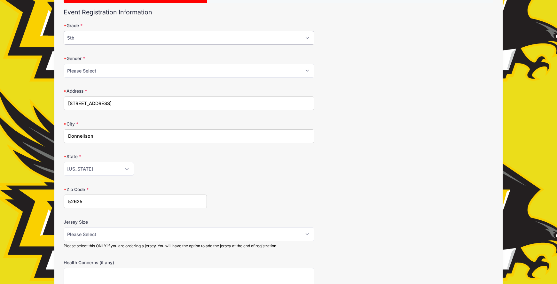
scroll to position [209, 0]
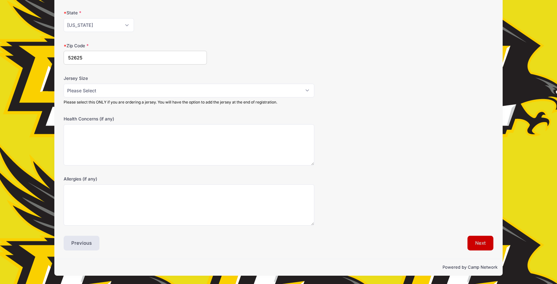
click at [484, 249] on button "Next" at bounding box center [480, 243] width 26 height 15
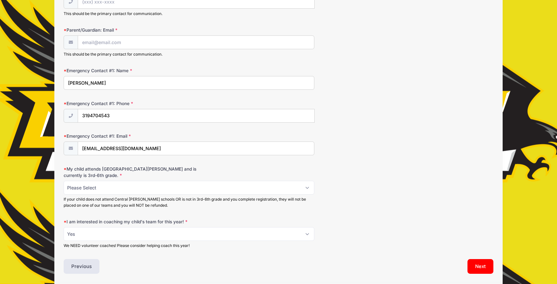
scroll to position [165, 0]
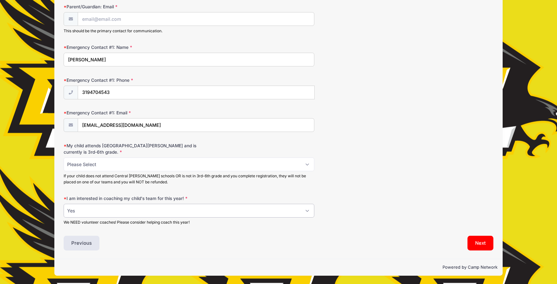
click at [143, 213] on select "Please Select Yes No" at bounding box center [189, 211] width 251 height 14
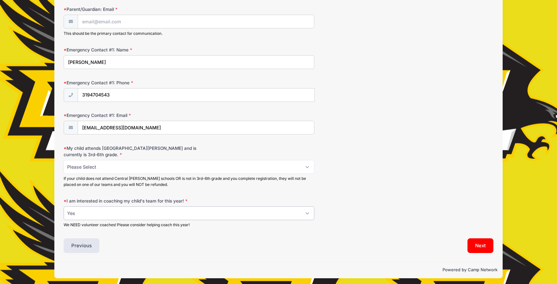
scroll to position [161, 0]
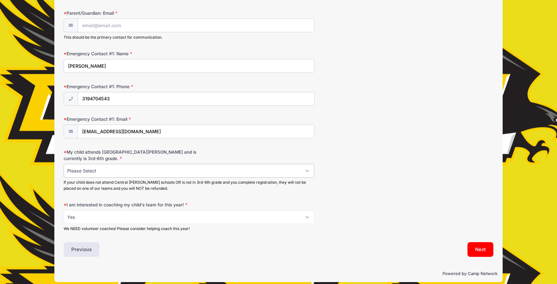
click at [126, 166] on select "Please Select Yes No" at bounding box center [189, 171] width 251 height 14
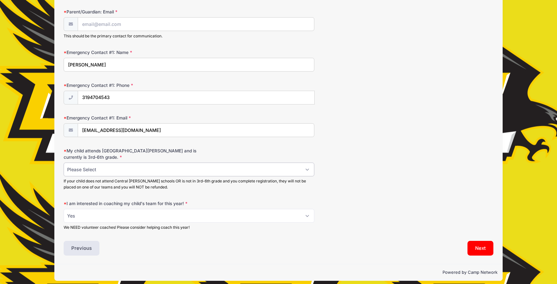
scroll to position [159, 0]
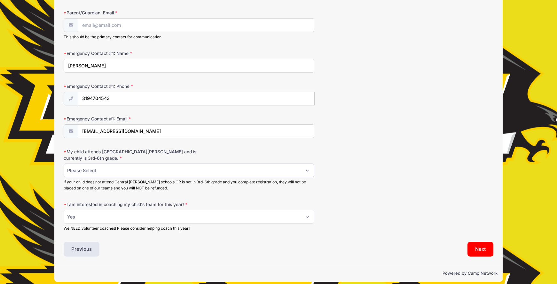
click at [138, 169] on select "Please Select Yes No" at bounding box center [189, 171] width 251 height 14
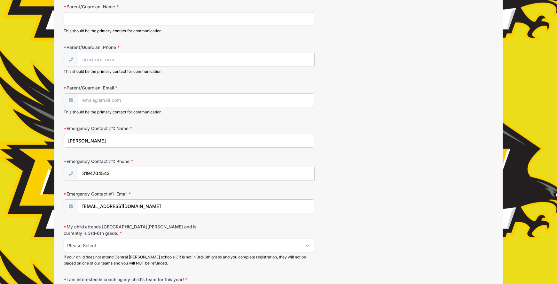
scroll to position [0, 0]
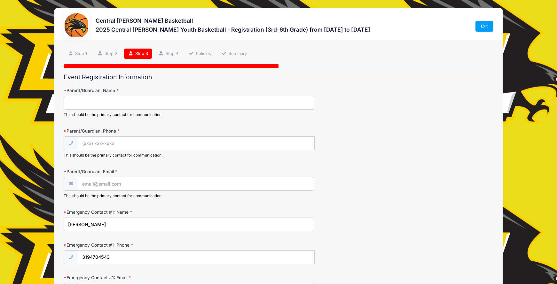
click at [156, 103] on input "Parent/Guardian: Name" at bounding box center [189, 103] width 251 height 14
type input "a"
click at [138, 140] on input "Parent/Guardian: Phone" at bounding box center [196, 144] width 236 height 14
type input "da"
click at [134, 184] on input "Parent/Guardian: Email" at bounding box center [196, 184] width 236 height 14
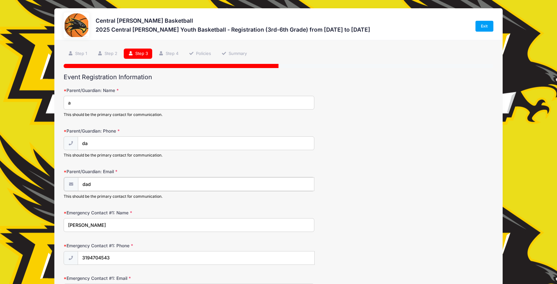
scroll to position [166, 0]
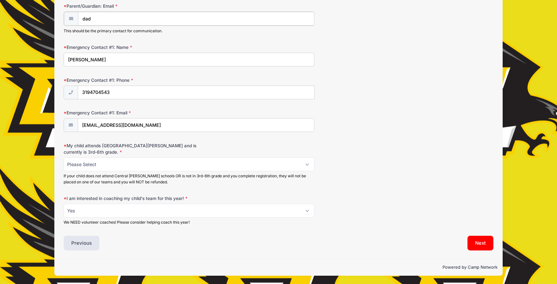
type input "dad"
click at [124, 163] on select "Please Select Yes No" at bounding box center [189, 165] width 251 height 14
select select "Yes"
click at [64, 158] on select "Please Select Yes No" at bounding box center [189, 165] width 251 height 14
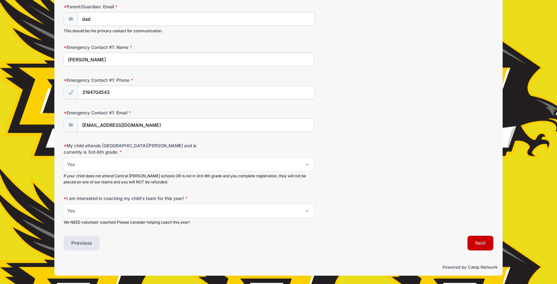
click at [478, 243] on button "Next" at bounding box center [480, 243] width 26 height 15
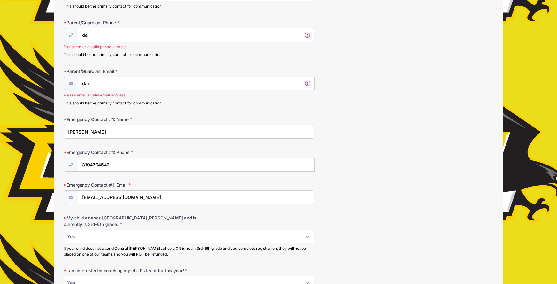
scroll to position [95, 0]
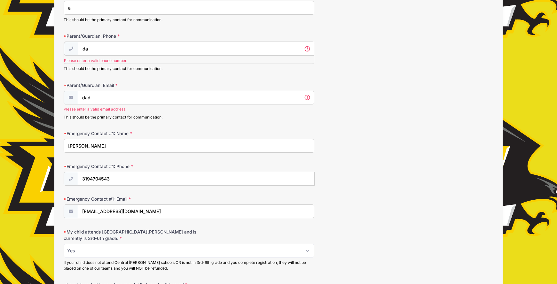
click at [106, 50] on input "da" at bounding box center [196, 49] width 236 height 14
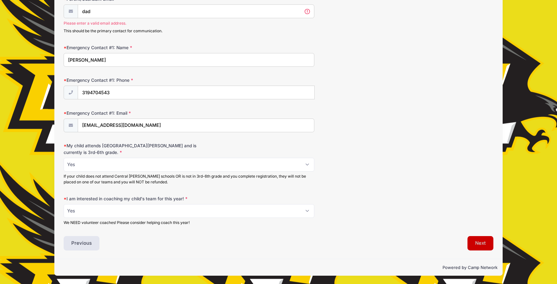
type input "(333) 333-3333"
click at [476, 244] on button "Next" at bounding box center [480, 243] width 26 height 15
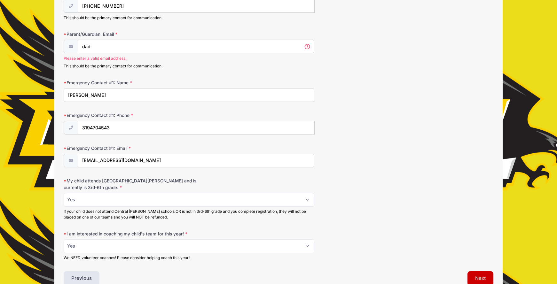
scroll to position [135, 0]
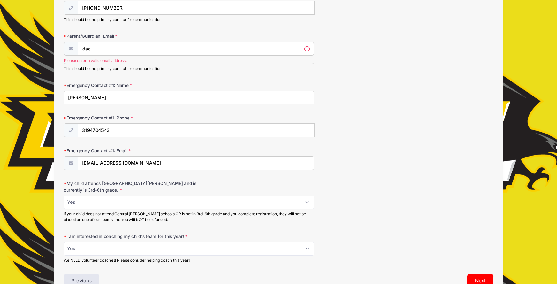
click at [96, 50] on input "dad" at bounding box center [196, 49] width 236 height 14
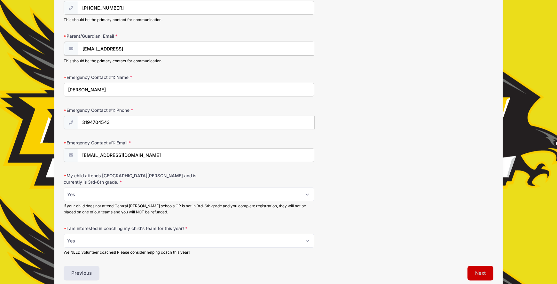
type input "dad@dafd.cds"
click at [481, 276] on button "Next" at bounding box center [480, 272] width 26 height 15
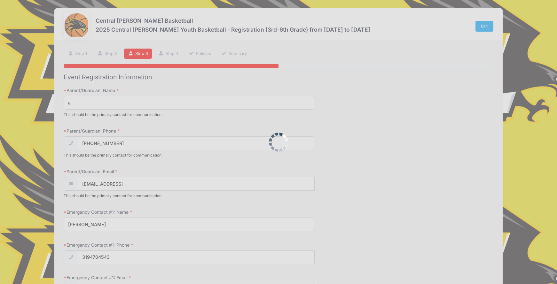
scroll to position [0, 0]
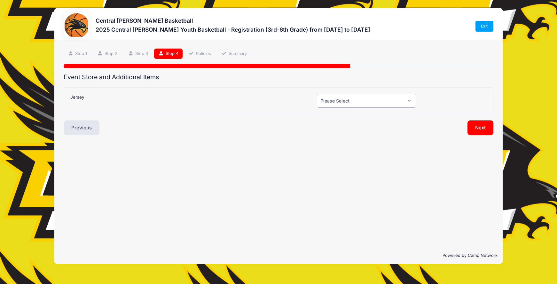
click at [354, 103] on select "Please Select Yes (+$20.00) No" at bounding box center [366, 101] width 99 height 14
click at [338, 103] on select "Please Select Yes (+$20.00) No" at bounding box center [366, 101] width 99 height 14
click at [359, 105] on select "Please Select Yes (+$20.00) No" at bounding box center [366, 101] width 99 height 14
select select "0"
click at [317, 94] on select "Please Select Yes (+$20.00) No" at bounding box center [366, 101] width 99 height 14
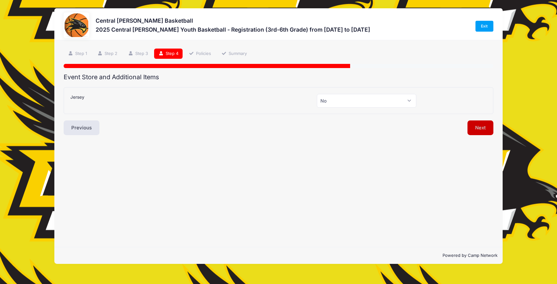
click at [480, 128] on button "Next" at bounding box center [480, 127] width 26 height 15
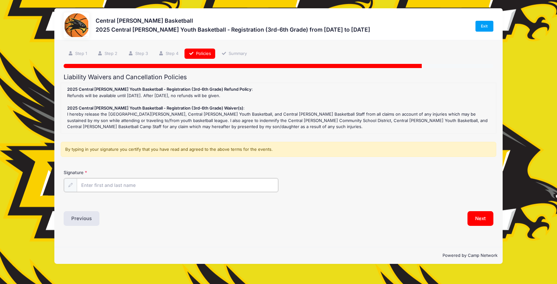
click at [197, 183] on input "Signature" at bounding box center [177, 185] width 201 height 14
type input "dafdda"
click at [485, 218] on button "Next" at bounding box center [480, 218] width 26 height 15
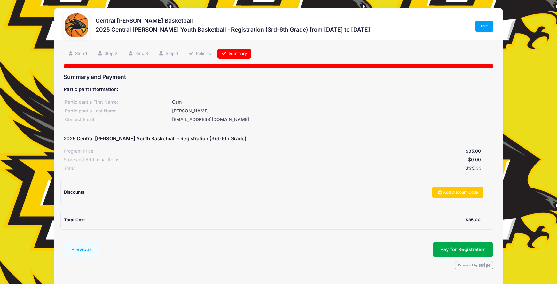
click at [72, 24] on div at bounding box center [77, 25] width 26 height 26
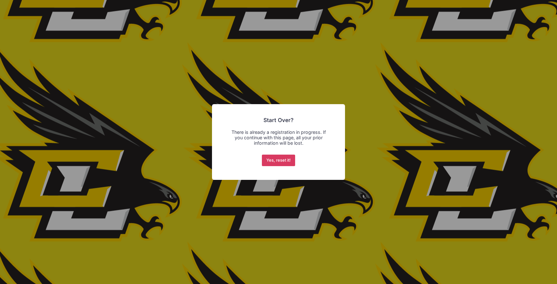
click at [282, 162] on button "Yes, reset it!" at bounding box center [279, 161] width 34 height 12
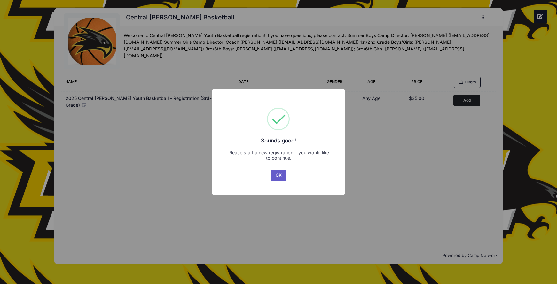
click at [278, 174] on button "OK" at bounding box center [278, 176] width 15 height 12
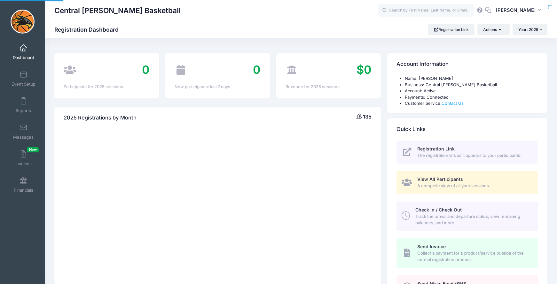
select select
